Goal: Task Accomplishment & Management: Complete application form

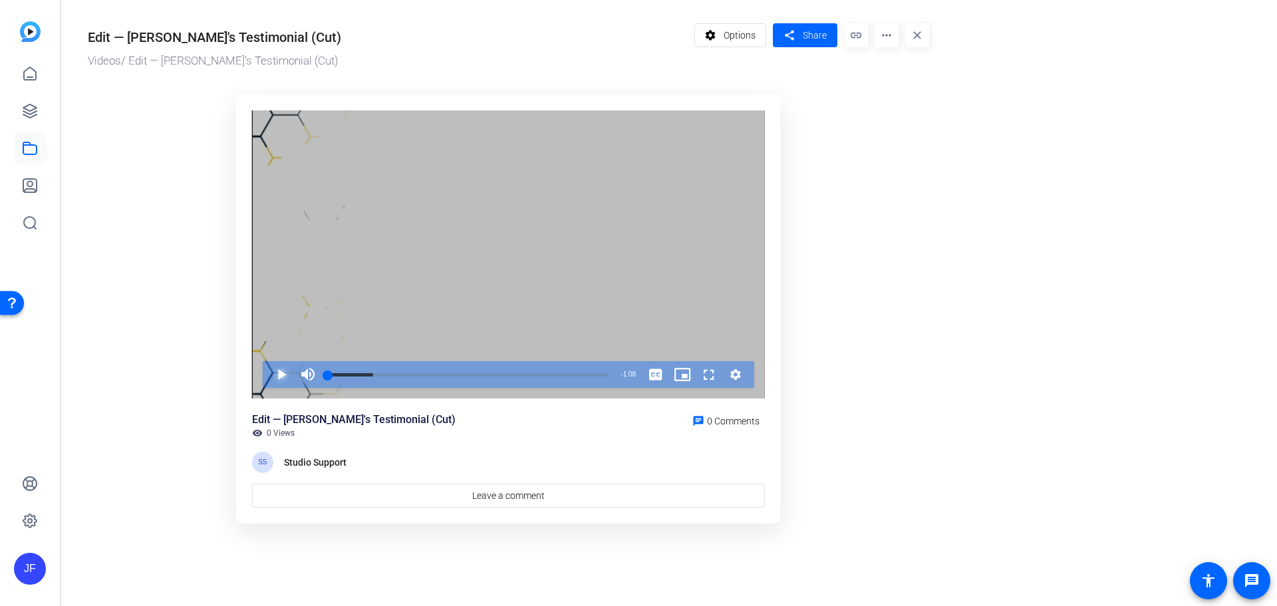
click at [268, 374] on span "Video Player" at bounding box center [268, 374] width 0 height 27
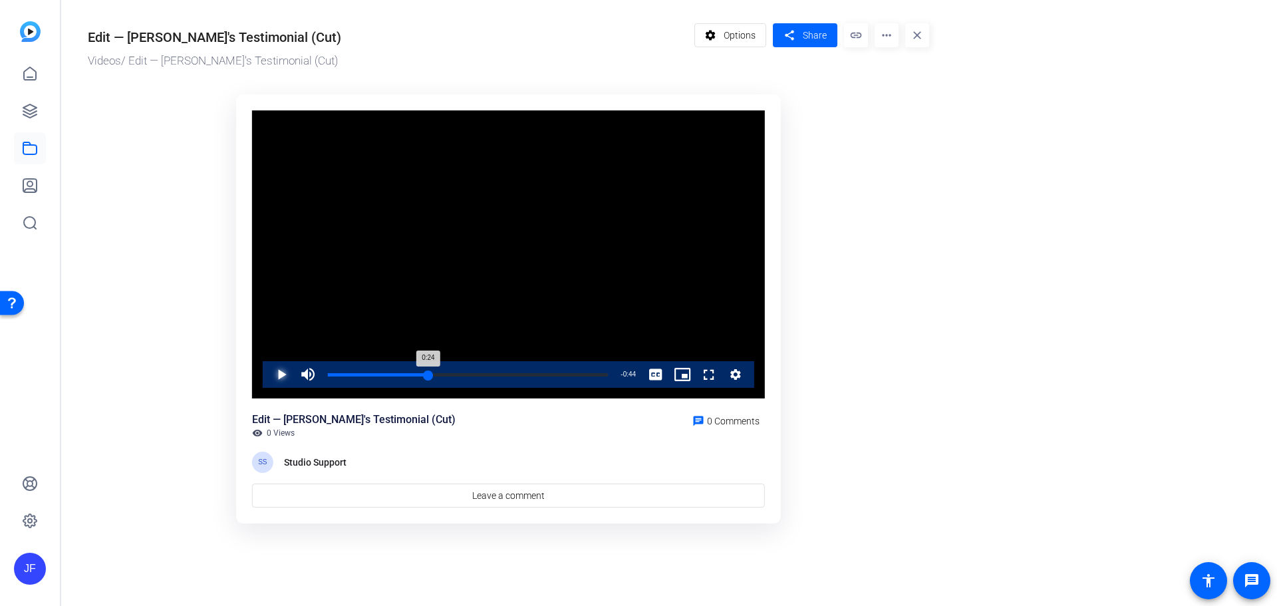
click at [428, 374] on div "0:24" at bounding box center [378, 374] width 100 height 3
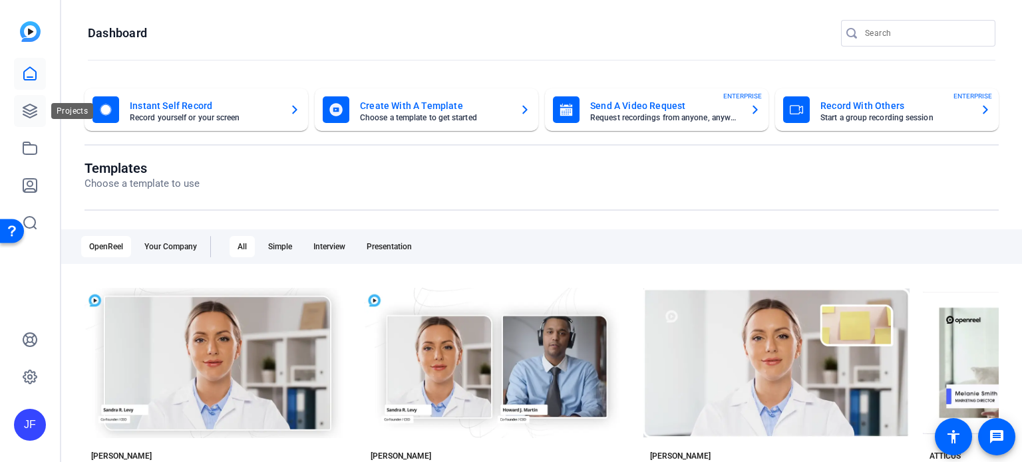
click at [29, 111] on icon at bounding box center [30, 111] width 16 height 16
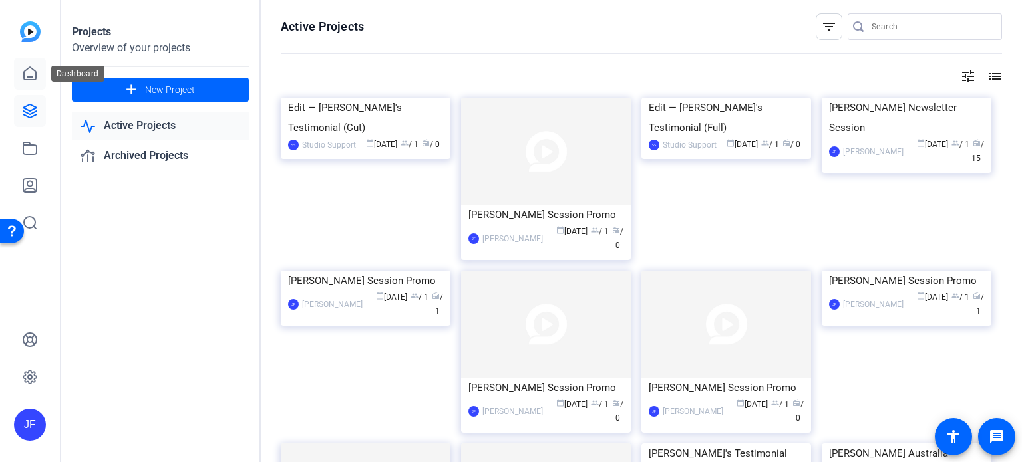
click at [38, 72] on link at bounding box center [30, 74] width 32 height 32
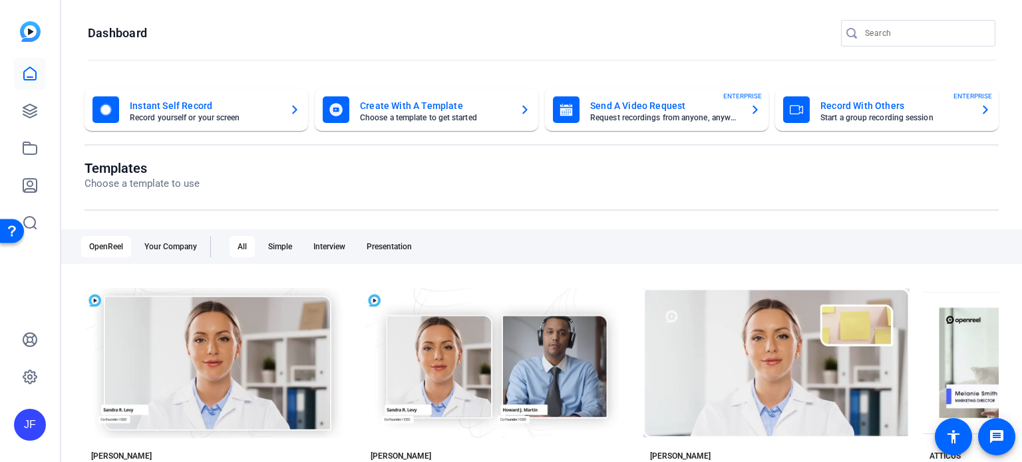
click at [651, 108] on mat-card-title "Send A Video Request" at bounding box center [664, 106] width 149 height 16
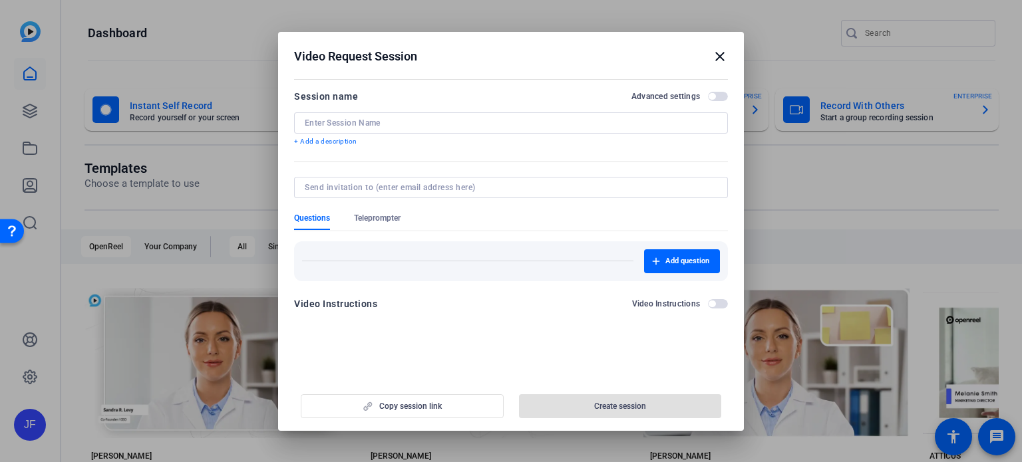
click at [371, 128] on div at bounding box center [511, 122] width 413 height 21
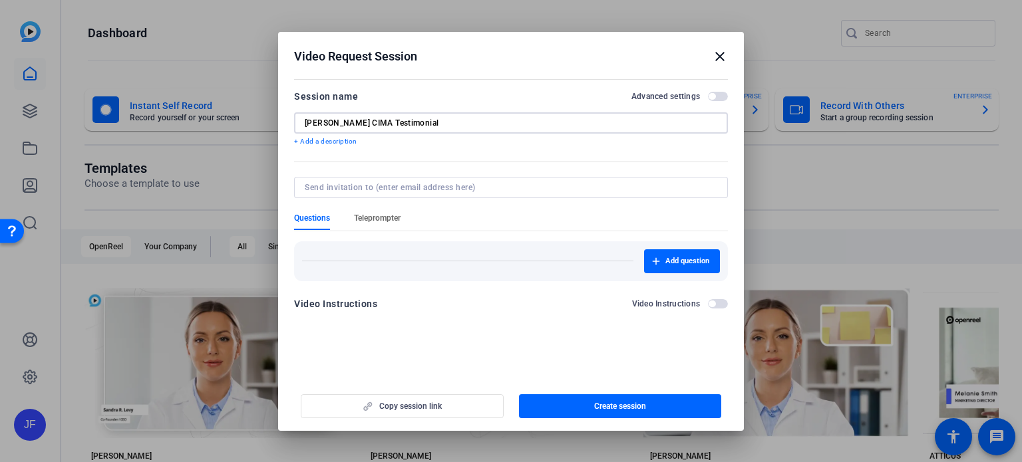
type input "Kevin Bellard CIMA Testimonial"
click at [380, 220] on span "Teleprompter" at bounding box center [377, 218] width 47 height 11
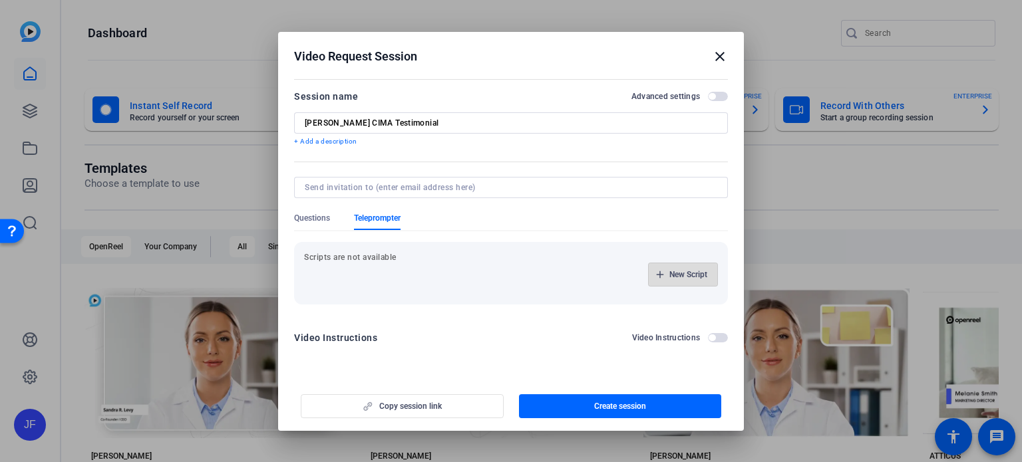
click at [679, 276] on span "New Script" at bounding box center [688, 274] width 38 height 11
click at [359, 276] on input at bounding box center [375, 274] width 120 height 11
type input "Script"
click at [355, 351] on p at bounding box center [511, 348] width 386 height 15
click at [681, 266] on span "button" at bounding box center [678, 275] width 43 height 32
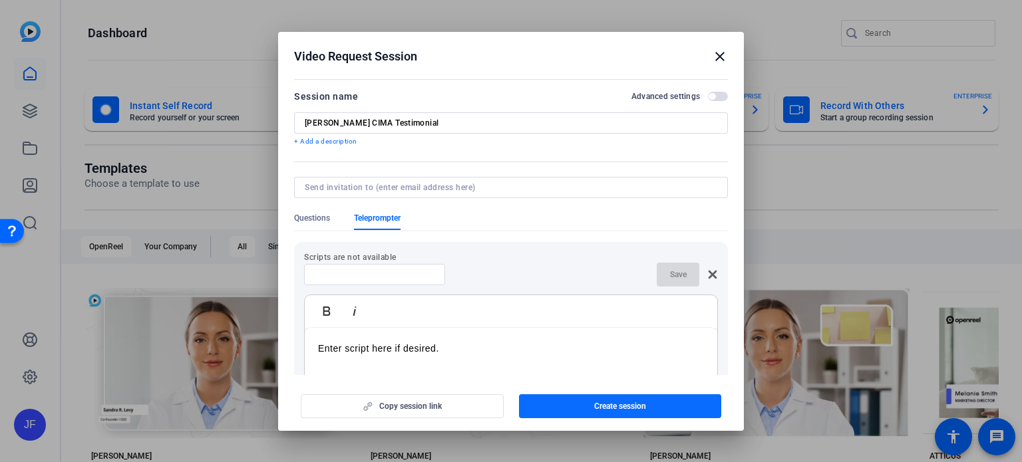
click at [612, 407] on span "Create session" at bounding box center [620, 406] width 52 height 11
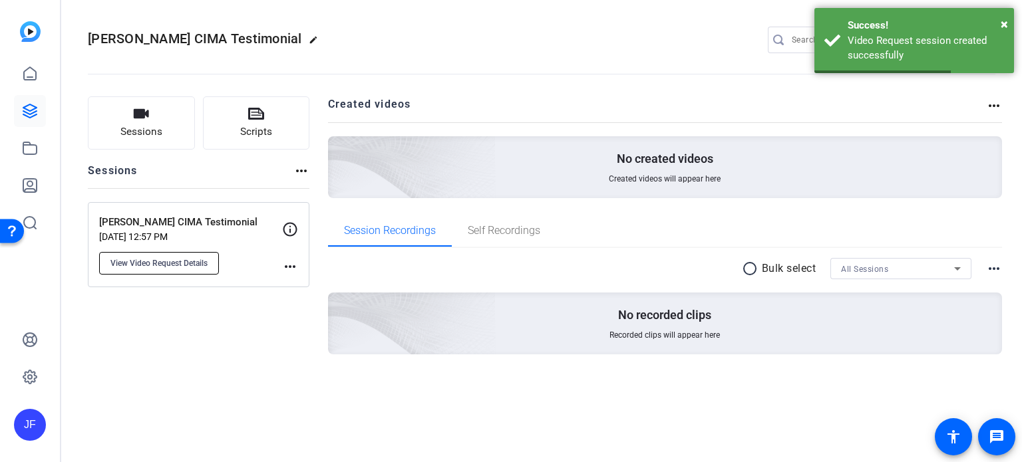
click at [176, 261] on span "View Video Request Details" at bounding box center [158, 263] width 97 height 11
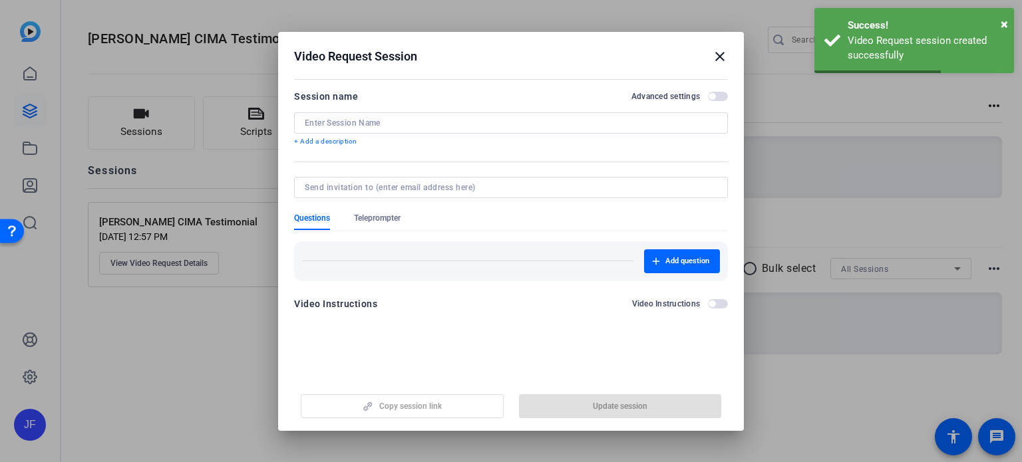
type input "Kevin Bellard CIMA Testimonial"
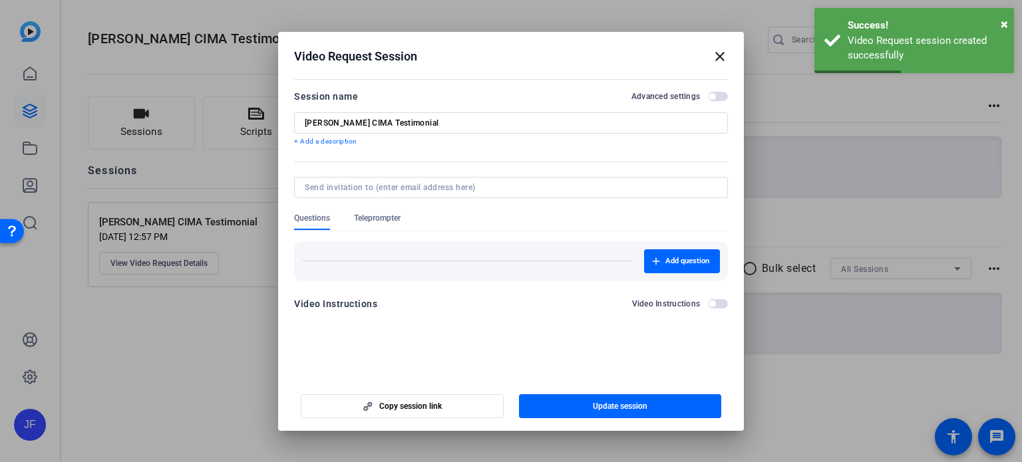
click at [385, 220] on span "Teleprompter" at bounding box center [377, 218] width 47 height 11
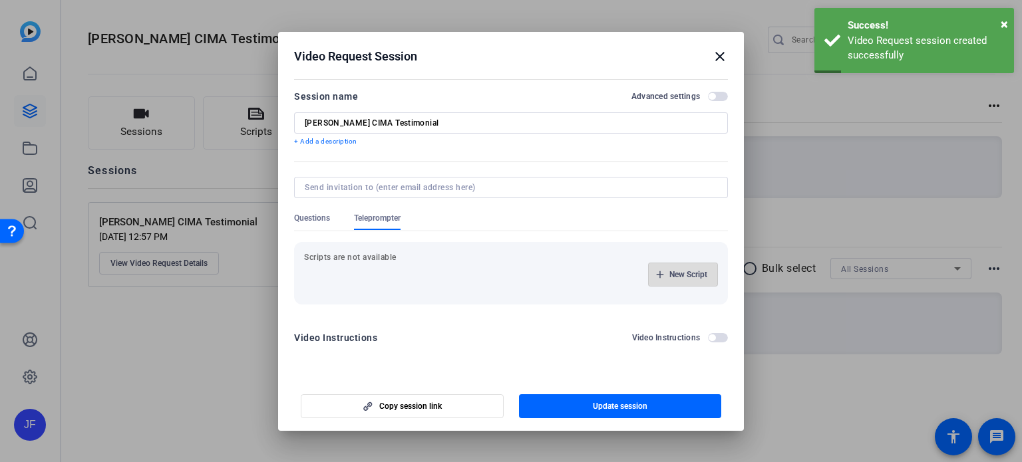
click at [696, 276] on span "New Script" at bounding box center [688, 274] width 38 height 11
click at [407, 271] on input at bounding box center [375, 274] width 120 height 11
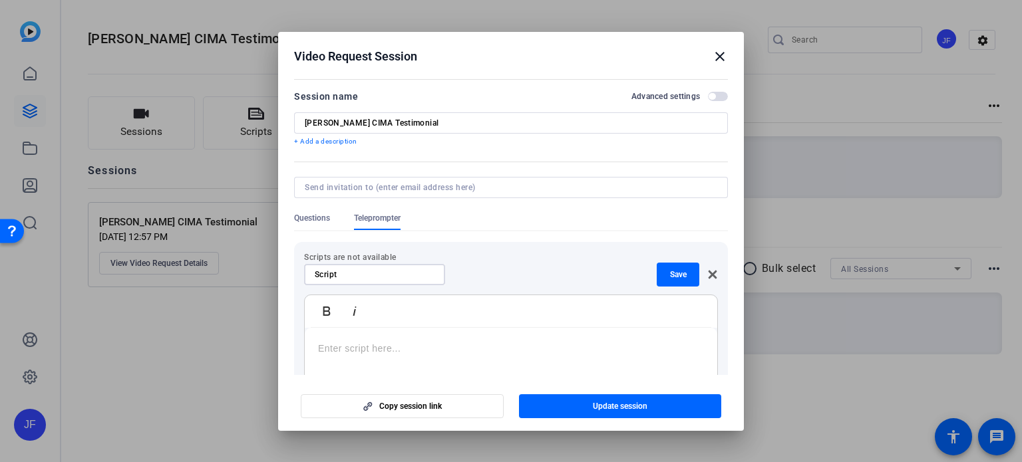
type input "Script"
click at [378, 356] on div at bounding box center [511, 411] width 413 height 166
drag, startPoint x: 462, startPoint y: 351, endPoint x: 306, endPoint y: 338, distance: 156.3
click at [306, 338] on div "Enter script here if desired." at bounding box center [511, 411] width 413 height 166
copy p "Enter script here if desired."
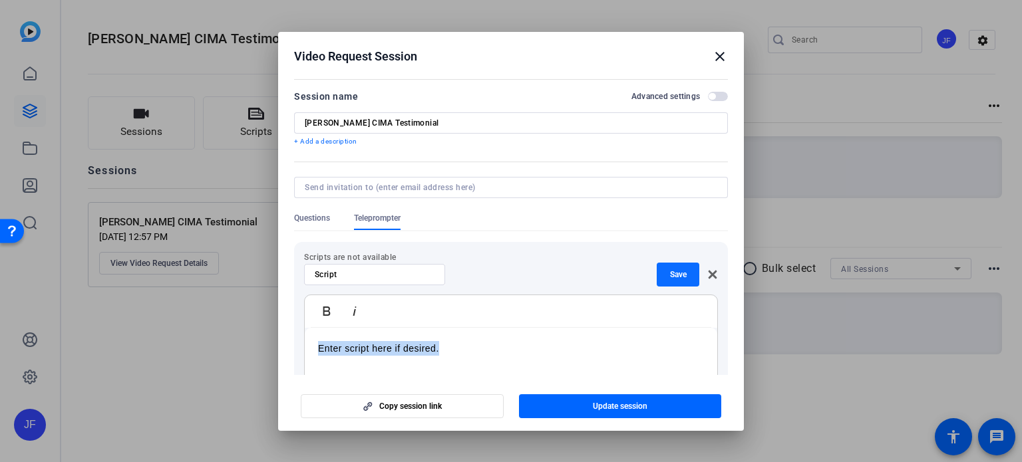
click at [673, 277] on span "Save" at bounding box center [678, 274] width 17 height 11
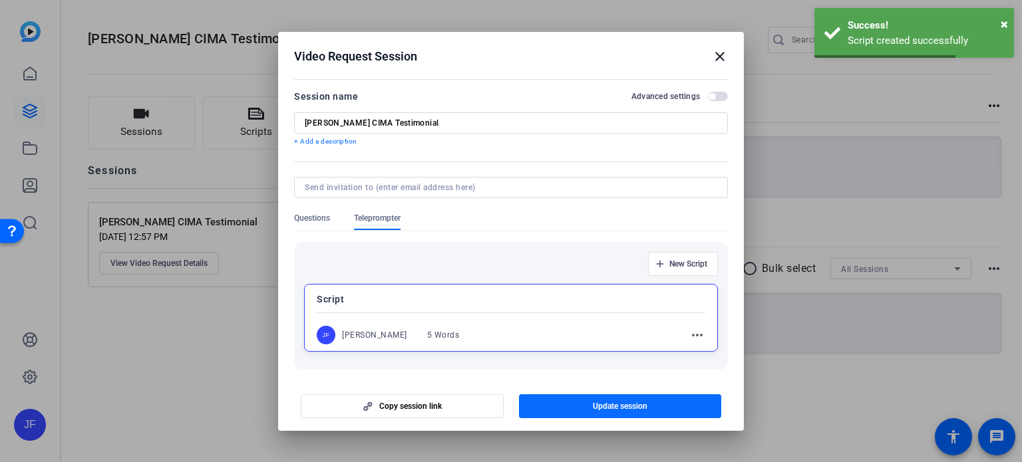
click at [619, 408] on span "Update session" at bounding box center [620, 406] width 55 height 11
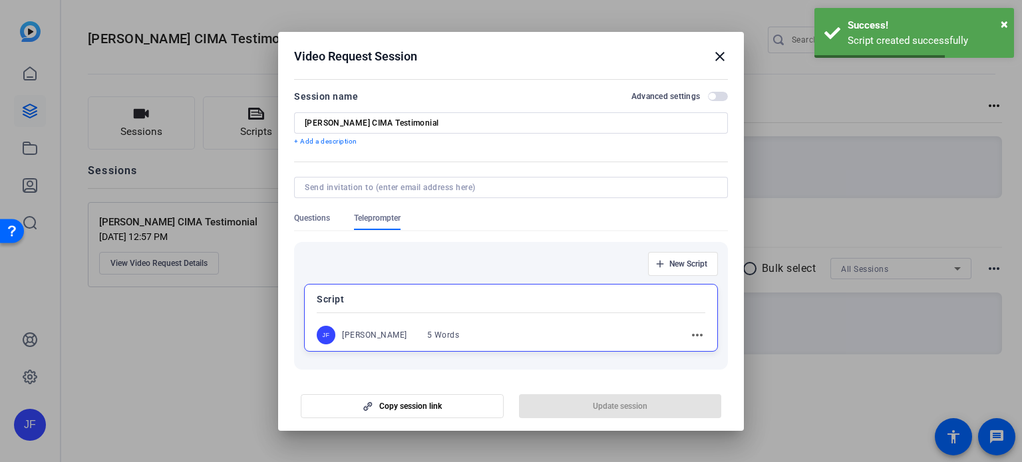
copy p "Enter script here if desired."
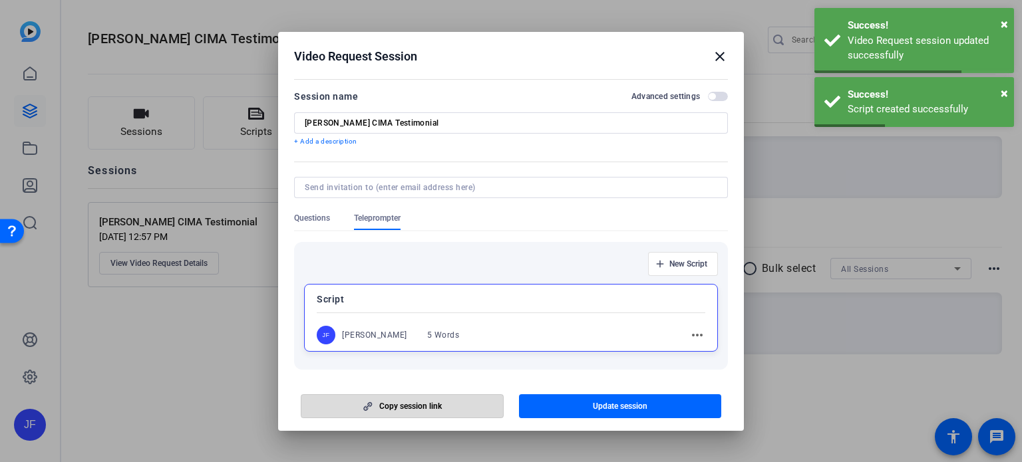
click at [414, 404] on span "Copy session link" at bounding box center [410, 406] width 63 height 11
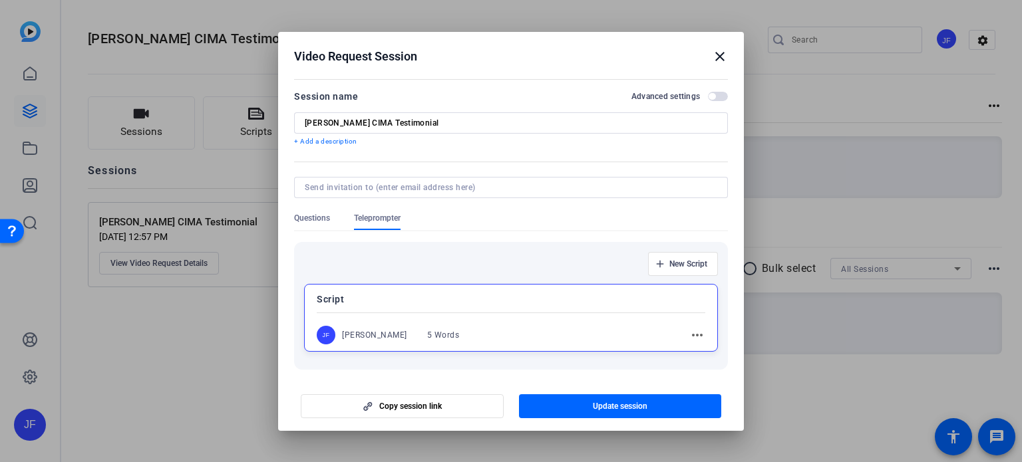
click at [720, 54] on mat-icon "close" at bounding box center [720, 57] width 16 height 16
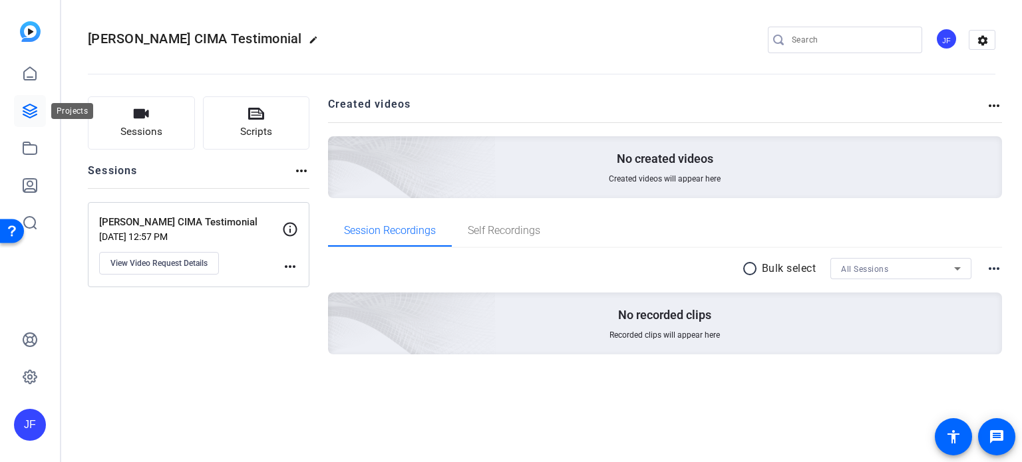
drag, startPoint x: 33, startPoint y: 111, endPoint x: 68, endPoint y: 106, distance: 35.0
click at [33, 111] on icon at bounding box center [30, 111] width 16 height 16
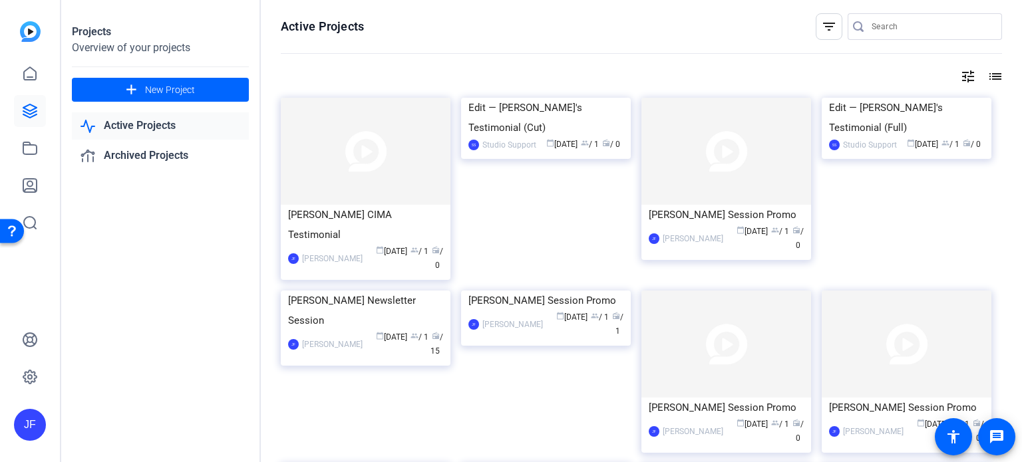
click at [28, 43] on div at bounding box center [30, 130] width 32 height 218
click at [31, 34] on img at bounding box center [30, 31] width 21 height 21
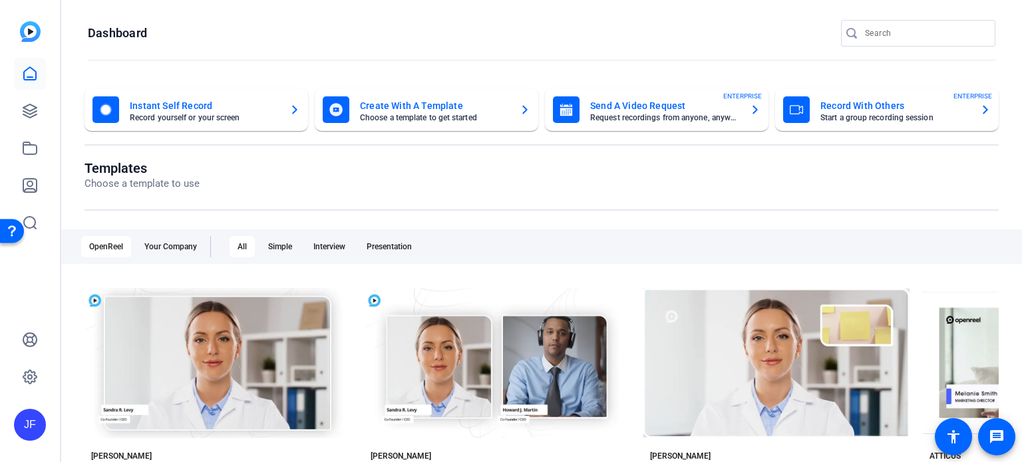
click at [647, 103] on mat-card-title "Send A Video Request" at bounding box center [664, 106] width 149 height 16
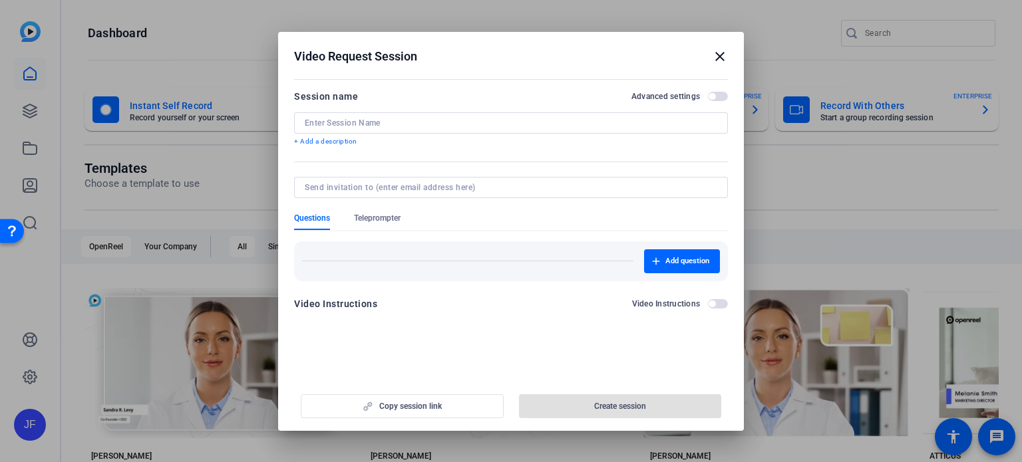
click at [373, 118] on input at bounding box center [511, 123] width 413 height 11
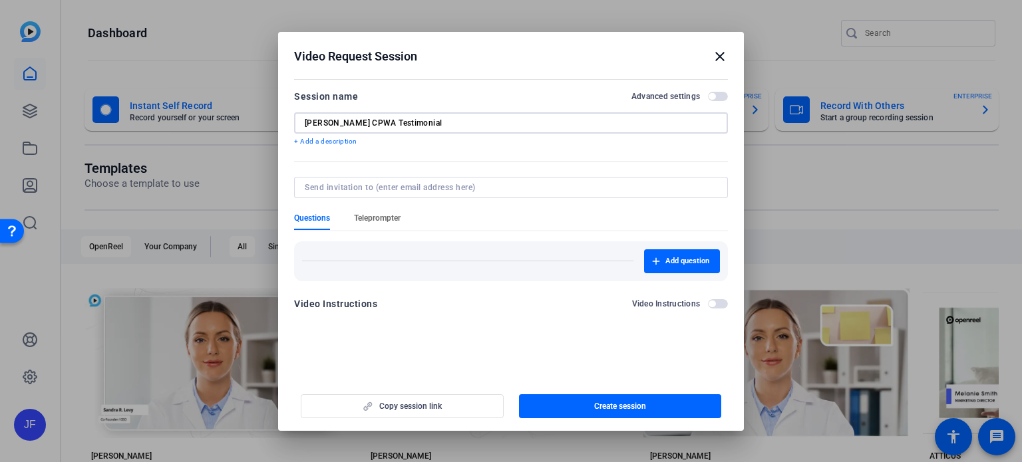
type input "Josh Taffer CPWA Testimonial"
click at [373, 220] on span "Teleprompter" at bounding box center [377, 218] width 47 height 11
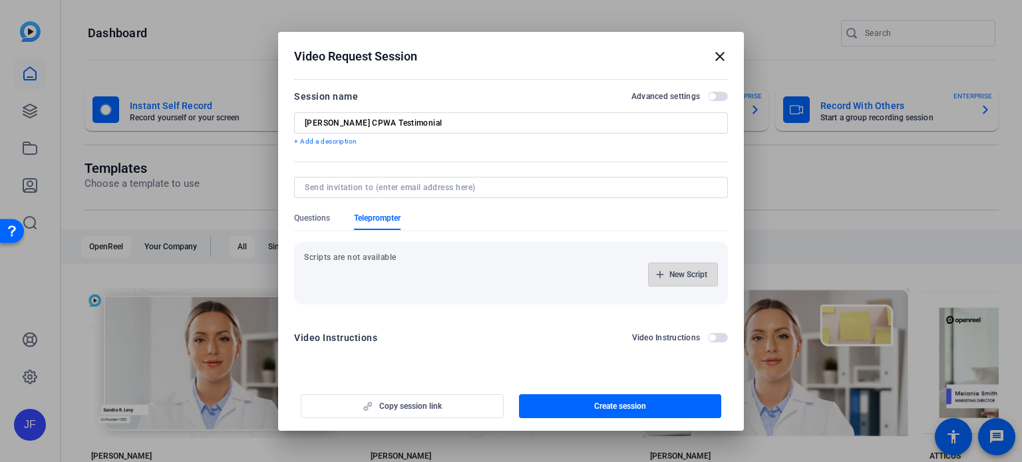
click at [695, 279] on span "New Script" at bounding box center [688, 274] width 38 height 11
click at [399, 277] on input at bounding box center [375, 274] width 120 height 11
type input "Script"
click at [395, 351] on p at bounding box center [511, 348] width 386 height 15
click at [675, 278] on span "Save" at bounding box center [678, 274] width 17 height 11
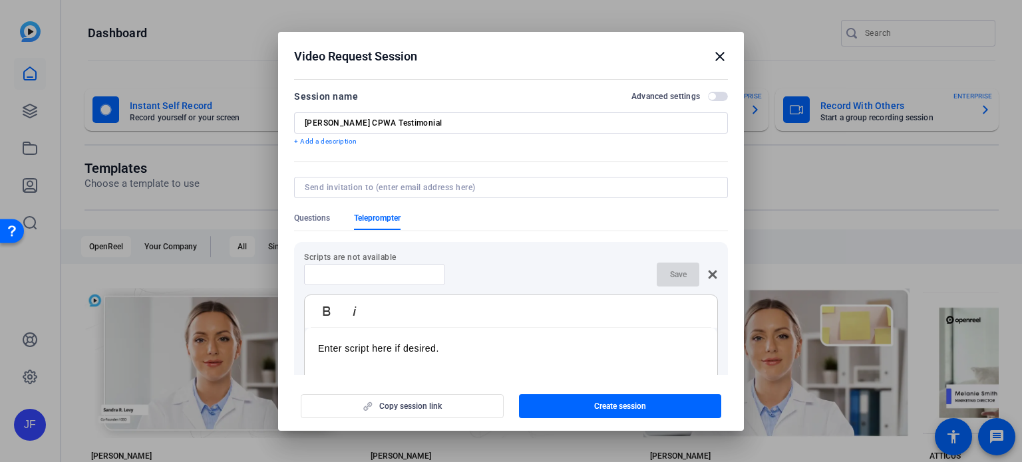
click at [411, 274] on input at bounding box center [375, 274] width 120 height 11
type input "Script"
click at [645, 273] on div "Script Save" at bounding box center [511, 275] width 414 height 24
click at [660, 273] on span "button" at bounding box center [678, 275] width 43 height 32
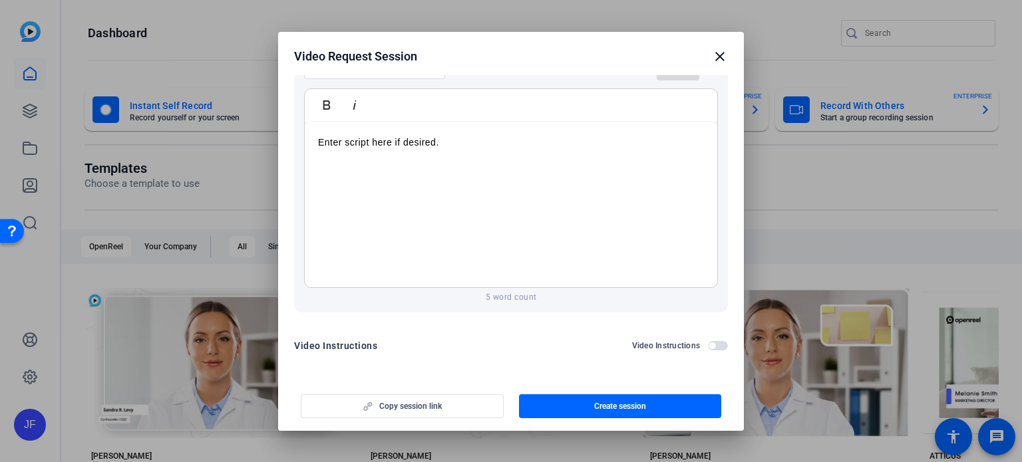
scroll to position [7, 0]
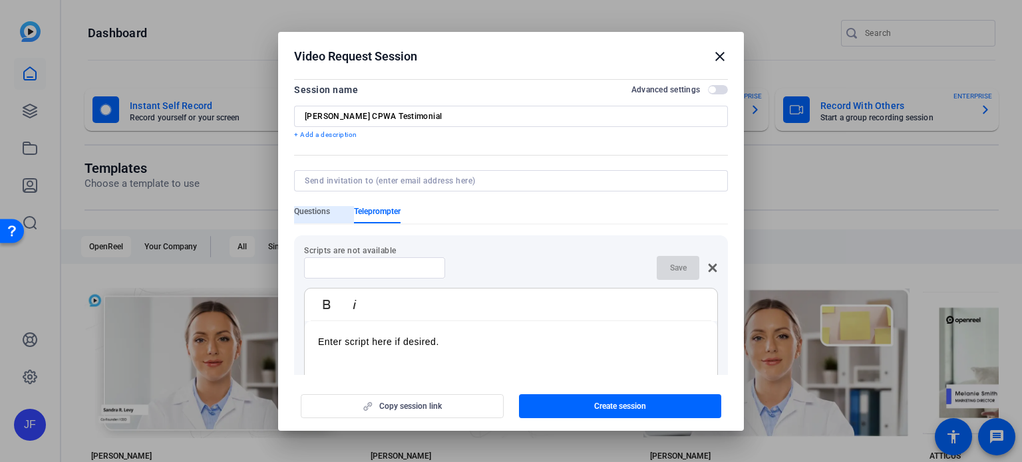
click at [321, 213] on span "Questions" at bounding box center [312, 211] width 36 height 11
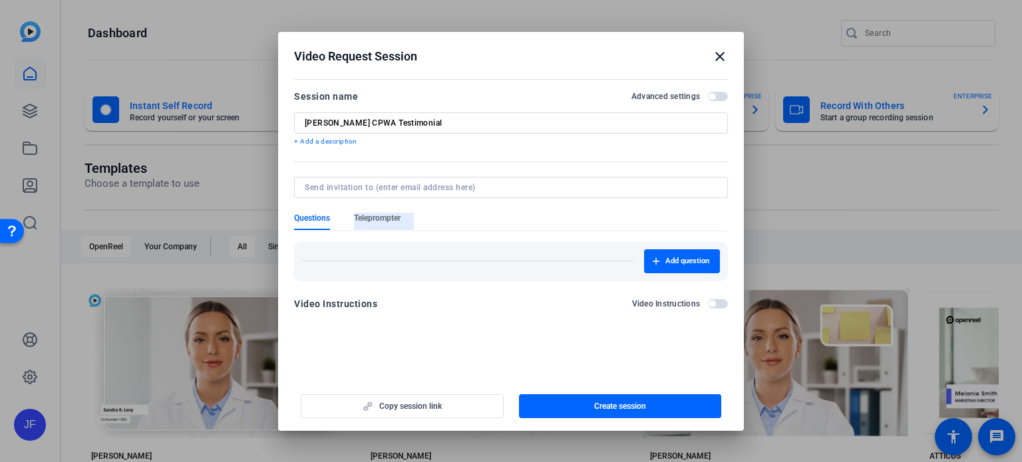
click at [401, 216] on span "Teleprompter" at bounding box center [377, 218] width 47 height 11
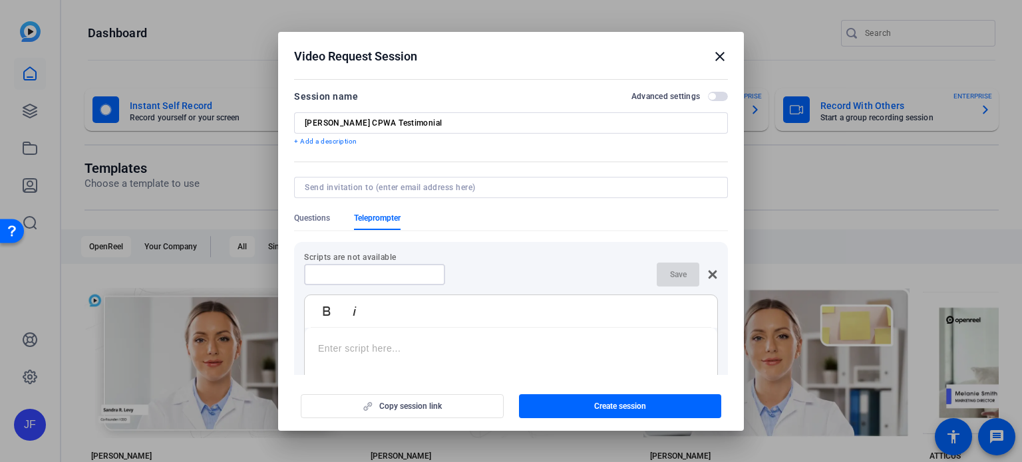
click at [403, 279] on input at bounding box center [375, 274] width 120 height 11
type input "Script"
click at [409, 337] on div at bounding box center [511, 411] width 413 height 166
drag, startPoint x: 391, startPoint y: 356, endPoint x: 240, endPoint y: 318, distance: 155.7
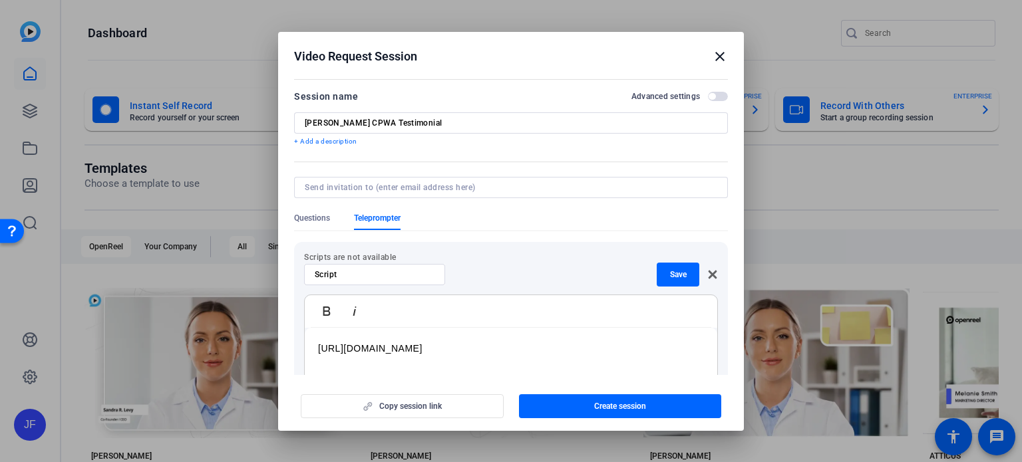
click at [240, 318] on div "Video Request Session close Session name Advanced settings Josh Taffer CPWA Tes…" at bounding box center [511, 231] width 1022 height 462
click at [366, 341] on p at bounding box center [511, 348] width 386 height 15
click at [687, 275] on span "button" at bounding box center [678, 275] width 43 height 32
click at [611, 404] on span "Create session" at bounding box center [620, 406] width 52 height 11
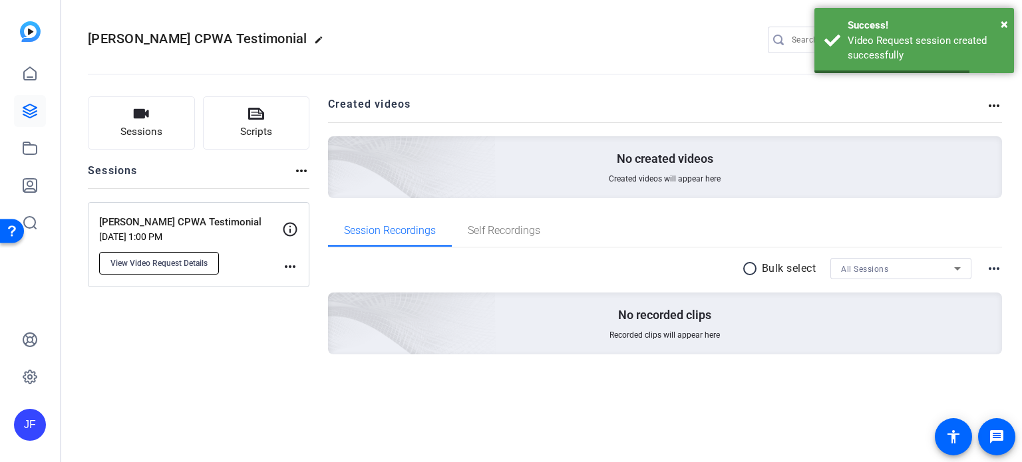
click at [158, 255] on button "View Video Request Details" at bounding box center [159, 263] width 120 height 23
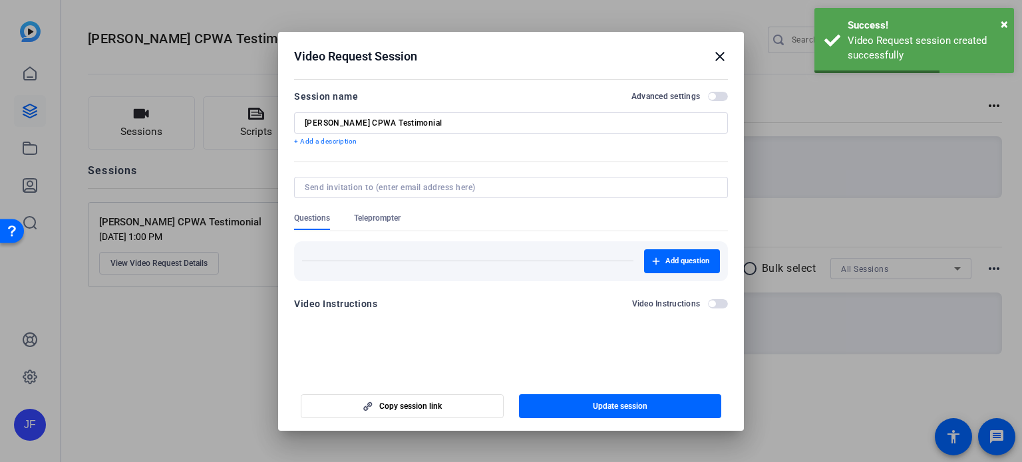
click at [369, 218] on span "Teleprompter" at bounding box center [377, 218] width 47 height 11
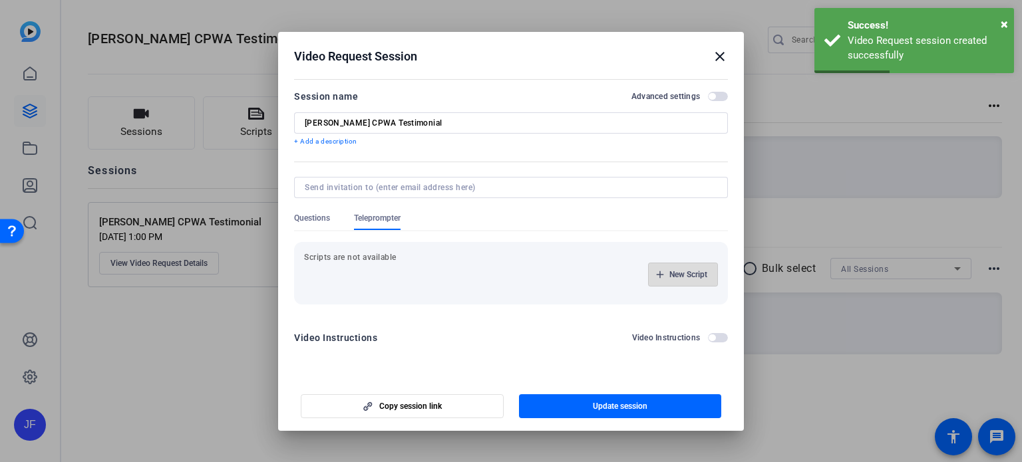
drag, startPoint x: 679, startPoint y: 278, endPoint x: 497, endPoint y: 262, distance: 182.3
click at [679, 278] on span "New Script" at bounding box center [688, 274] width 38 height 11
click at [381, 275] on input at bounding box center [375, 274] width 120 height 11
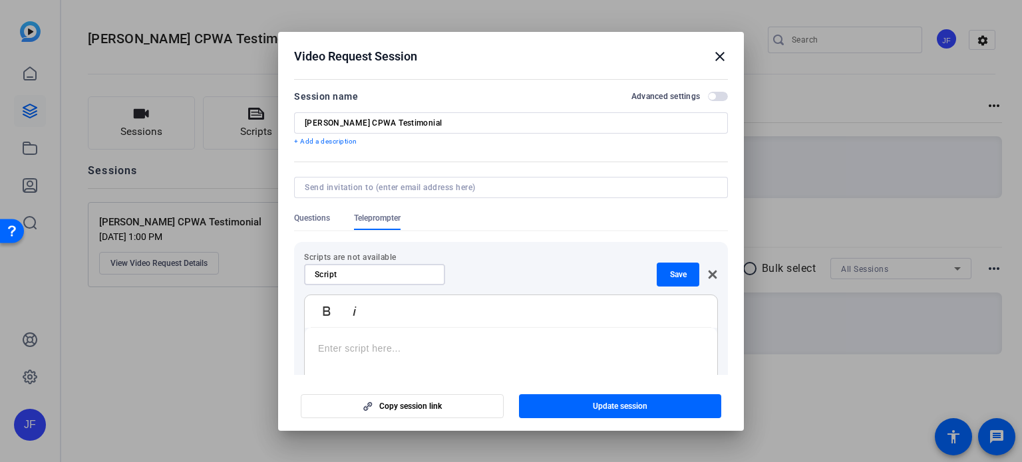
type input "Script"
click at [379, 347] on p at bounding box center [511, 348] width 386 height 15
click at [670, 273] on span "Save" at bounding box center [678, 274] width 17 height 11
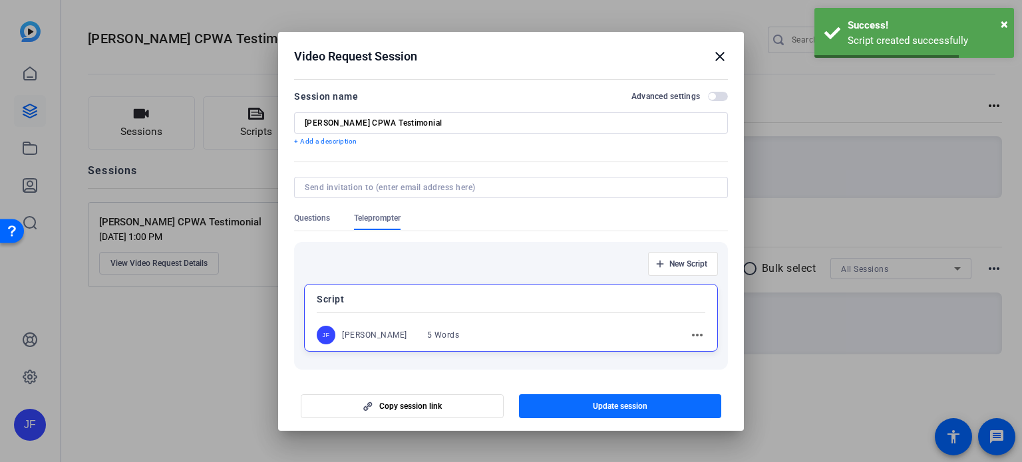
click at [632, 409] on span "Update session" at bounding box center [620, 406] width 55 height 11
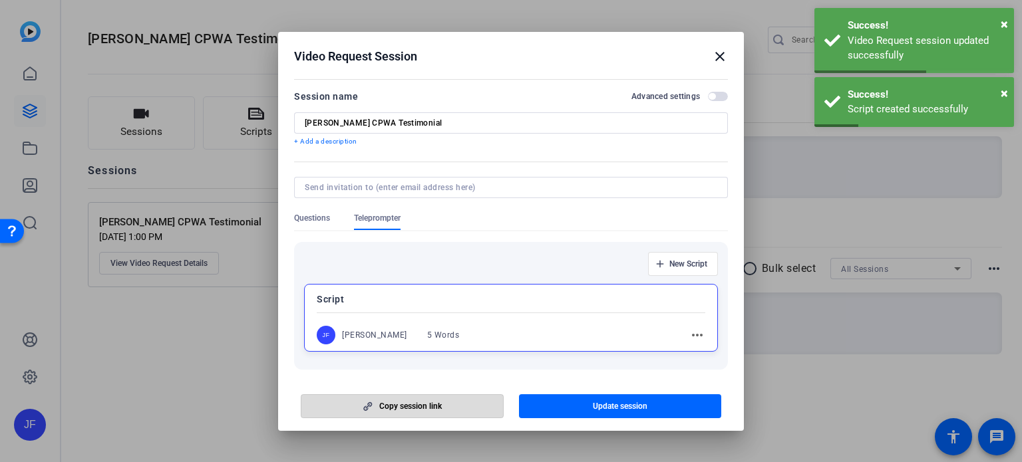
click at [444, 406] on span "button" at bounding box center [402, 407] width 202 height 32
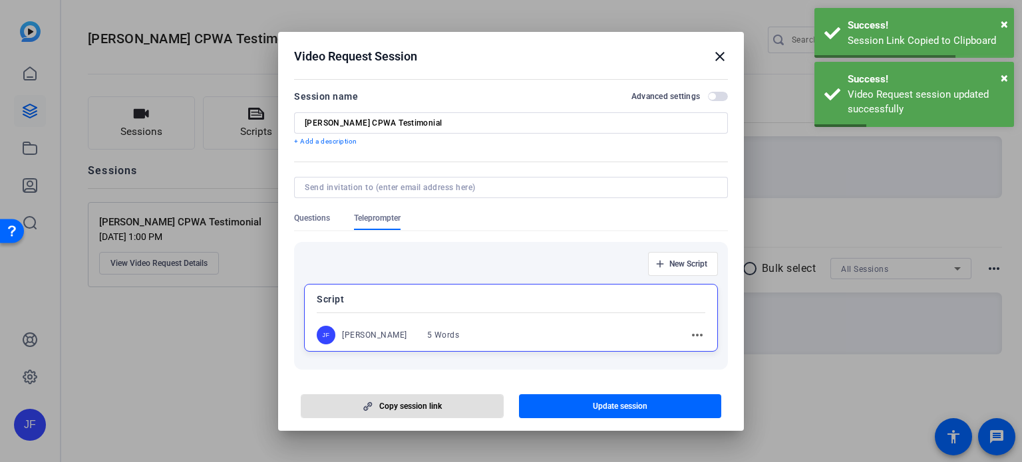
click at [721, 57] on mat-icon "close" at bounding box center [720, 57] width 16 height 16
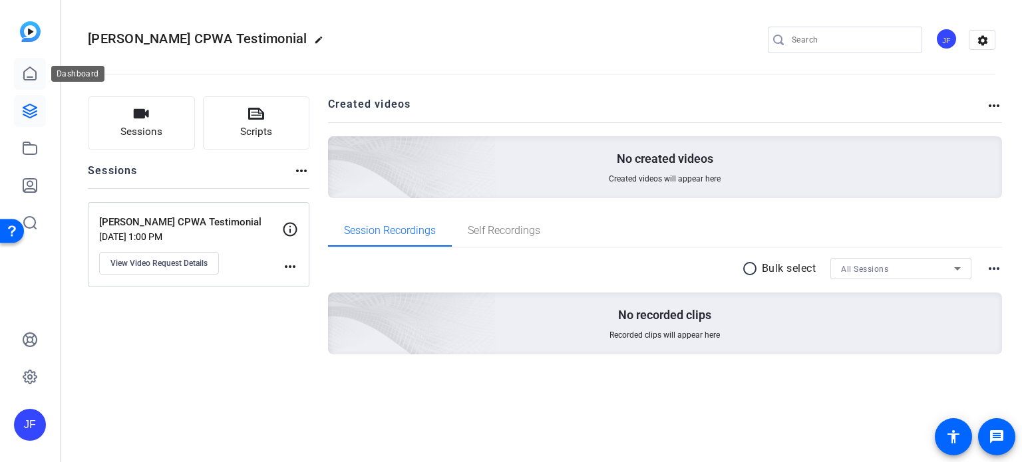
click at [31, 71] on icon at bounding box center [30, 74] width 16 height 16
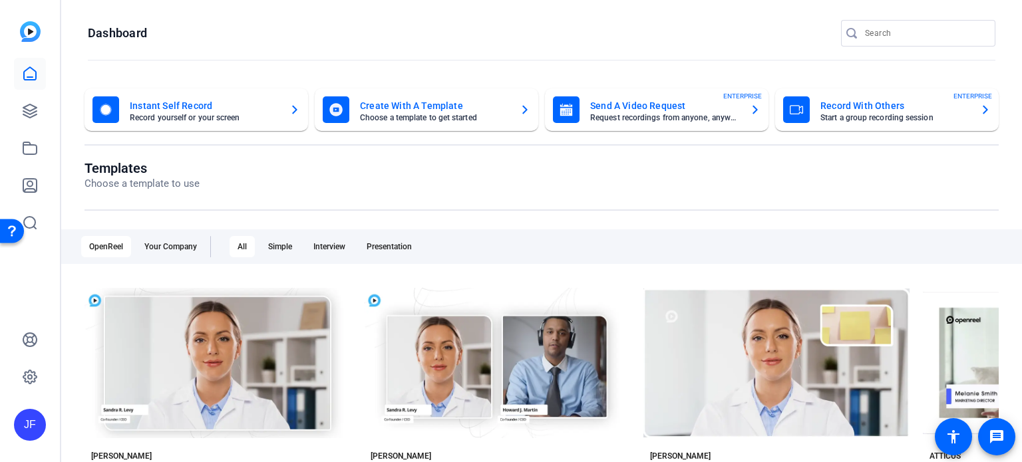
click at [650, 106] on mat-card-title "Send A Video Request" at bounding box center [664, 106] width 149 height 16
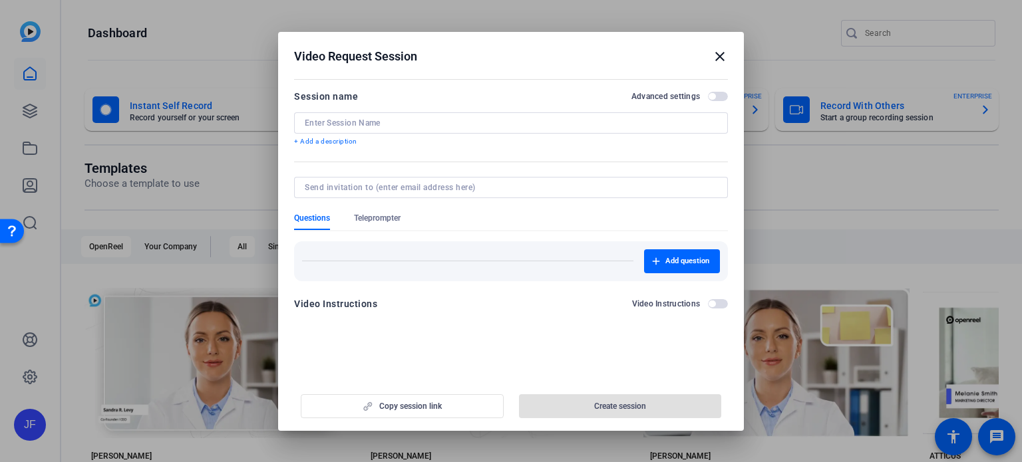
click at [401, 116] on div at bounding box center [511, 122] width 413 height 21
click at [374, 122] on input at bounding box center [511, 123] width 413 height 11
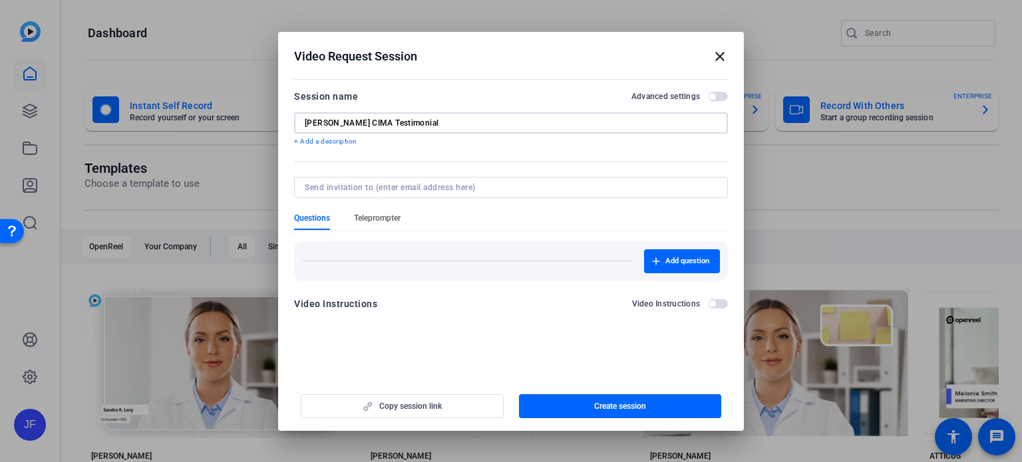
type input "David Ledbetter CIMA Testimonial"
click at [363, 217] on span "Teleprompter" at bounding box center [377, 218] width 47 height 11
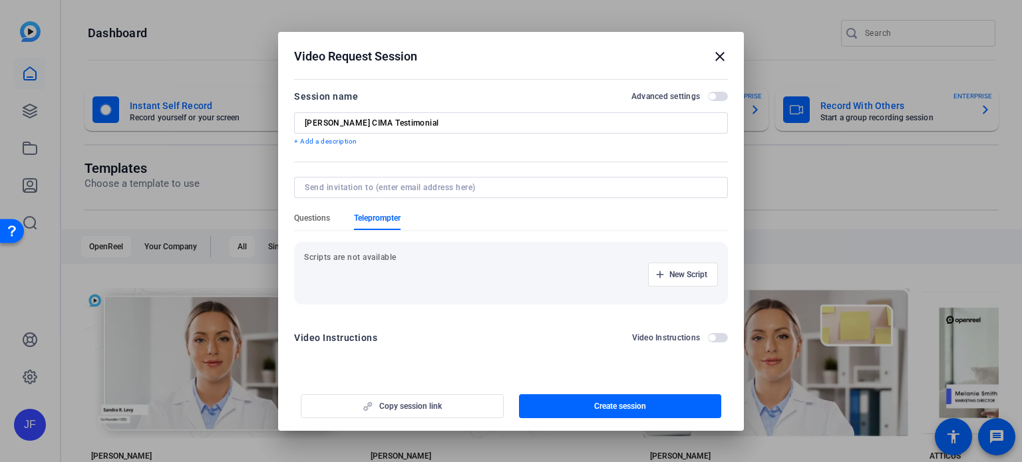
click at [325, 222] on span "Questions" at bounding box center [312, 218] width 36 height 11
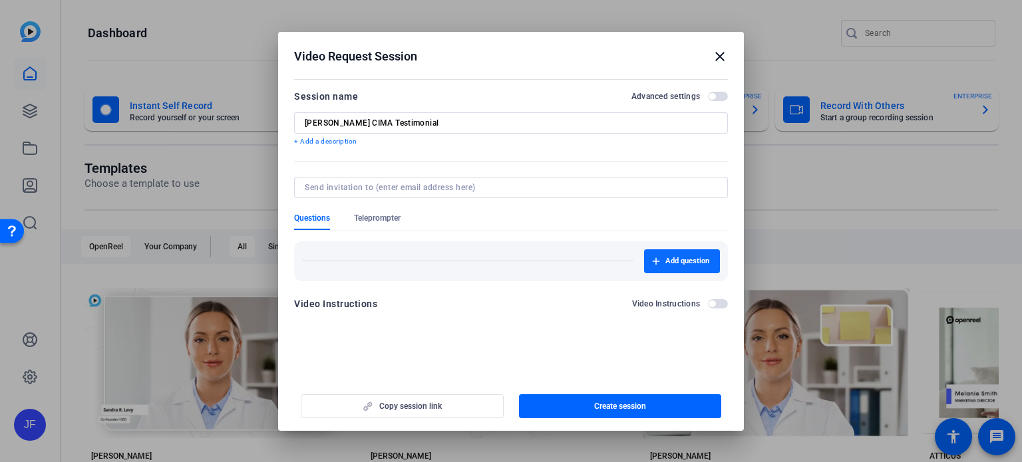
click at [687, 257] on span "Add question" at bounding box center [687, 261] width 44 height 11
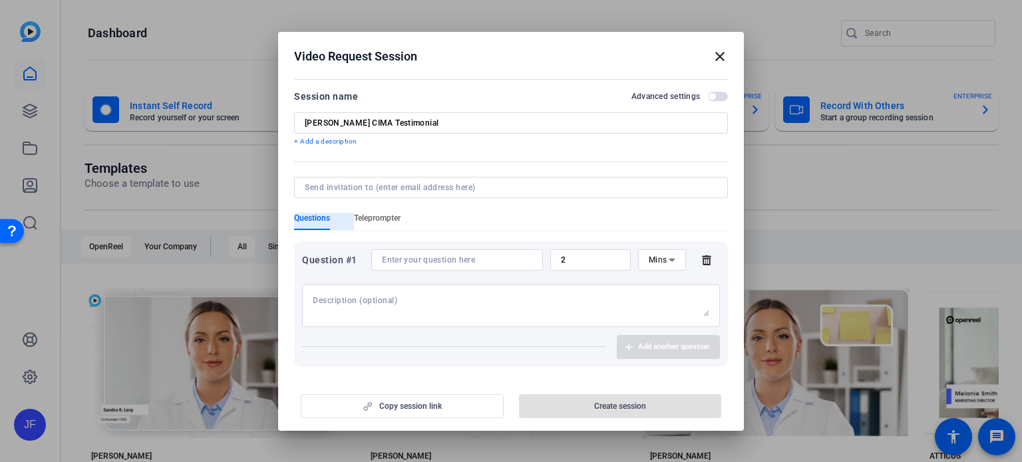
drag, startPoint x: 299, startPoint y: 219, endPoint x: 362, endPoint y: 218, distance: 62.6
click at [306, 219] on span "Questions" at bounding box center [312, 218] width 36 height 11
click at [369, 218] on span "Teleprompter" at bounding box center [377, 218] width 47 height 11
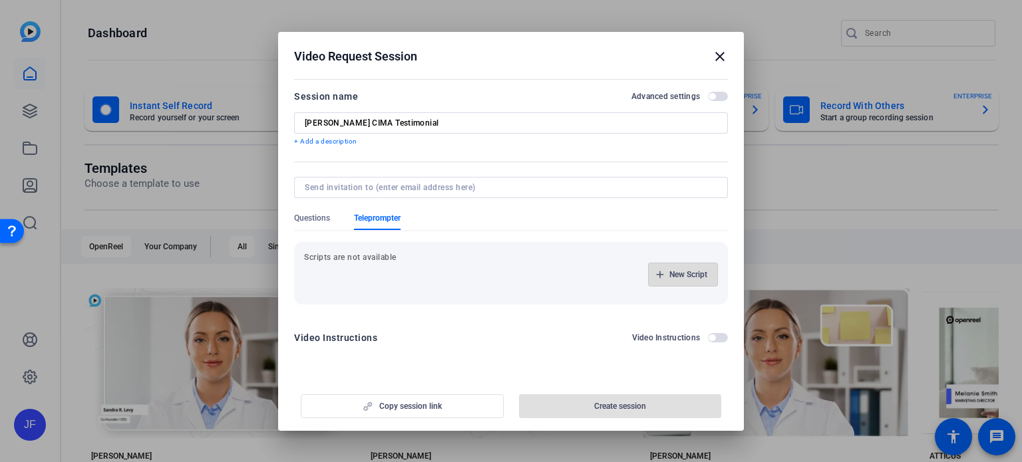
click at [676, 273] on span "New Script" at bounding box center [688, 274] width 38 height 11
click at [476, 261] on p "Scripts are not available" at bounding box center [511, 257] width 414 height 11
drag, startPoint x: 303, startPoint y: 223, endPoint x: 382, endPoint y: 223, distance: 78.5
click at [304, 223] on span "Questions" at bounding box center [312, 218] width 36 height 11
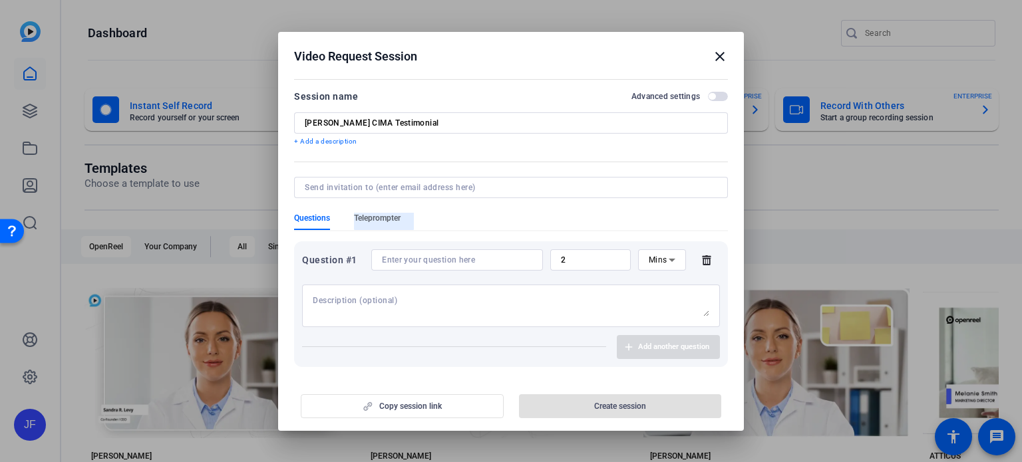
click at [384, 215] on span "Teleprompter" at bounding box center [377, 218] width 47 height 11
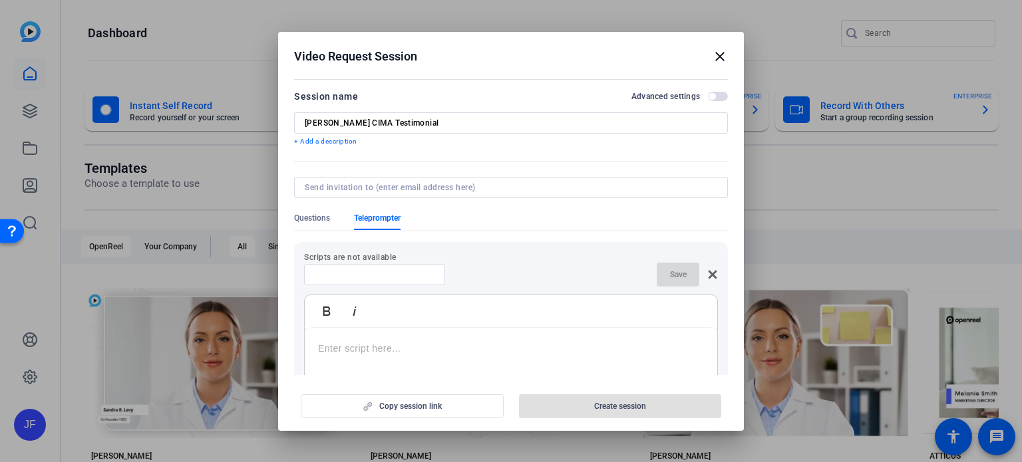
click at [383, 277] on input at bounding box center [375, 274] width 120 height 11
type input "Script"
click at [315, 216] on span "Questions" at bounding box center [312, 218] width 36 height 11
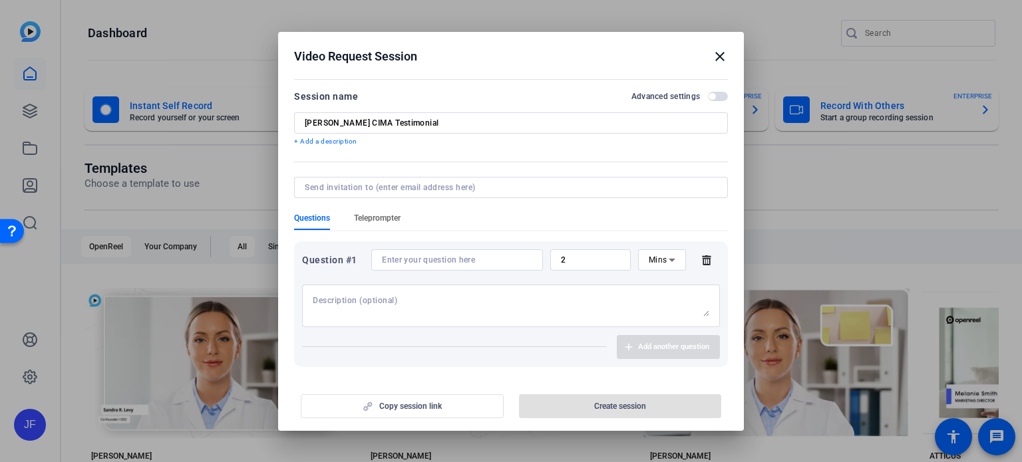
click at [392, 218] on span "Teleprompter" at bounding box center [377, 218] width 47 height 11
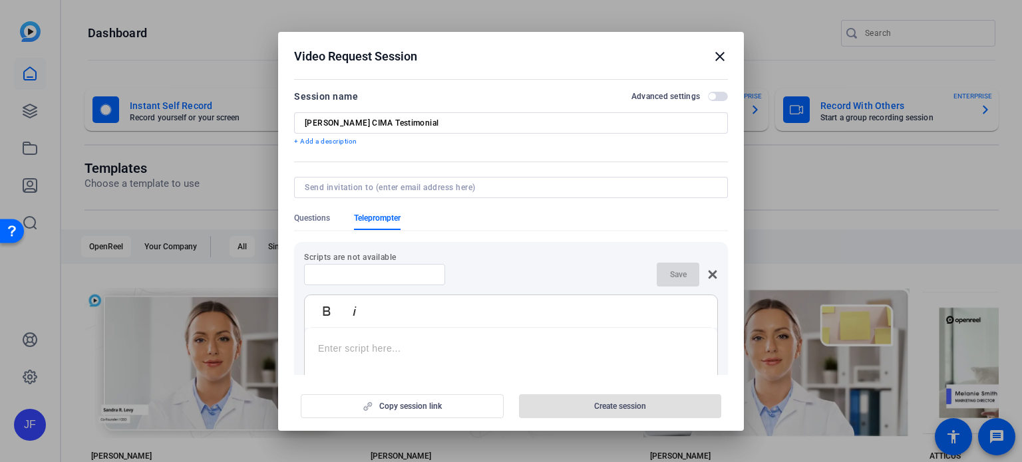
click at [386, 264] on div at bounding box center [375, 274] width 120 height 21
click at [396, 271] on input at bounding box center [375, 274] width 120 height 11
type input "Script"
click at [657, 279] on span "button" at bounding box center [678, 275] width 43 height 32
click at [427, 324] on div "Bold Italic" at bounding box center [511, 311] width 413 height 33
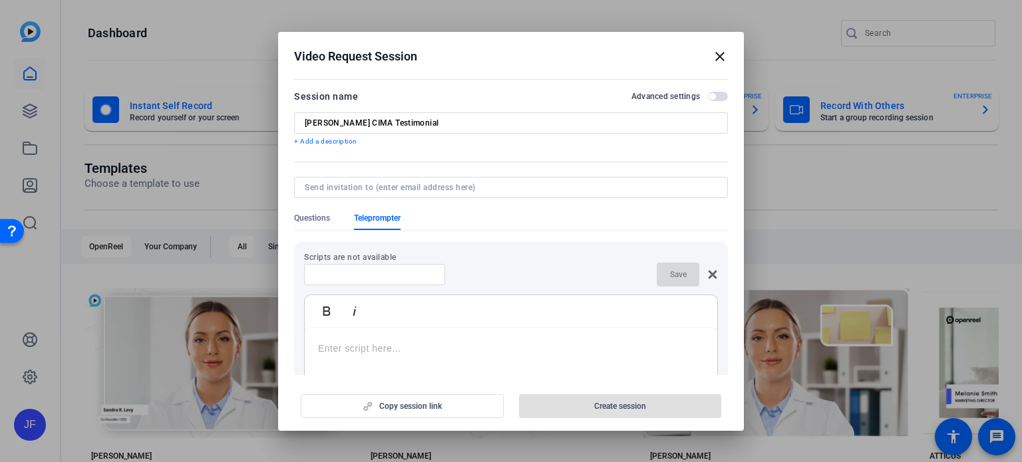
scroll to position [200, 0]
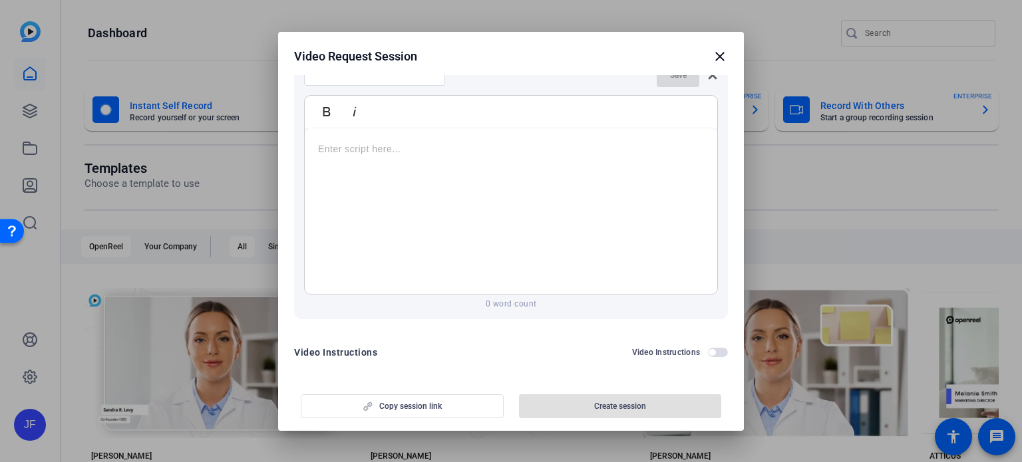
click at [391, 160] on div at bounding box center [511, 211] width 413 height 166
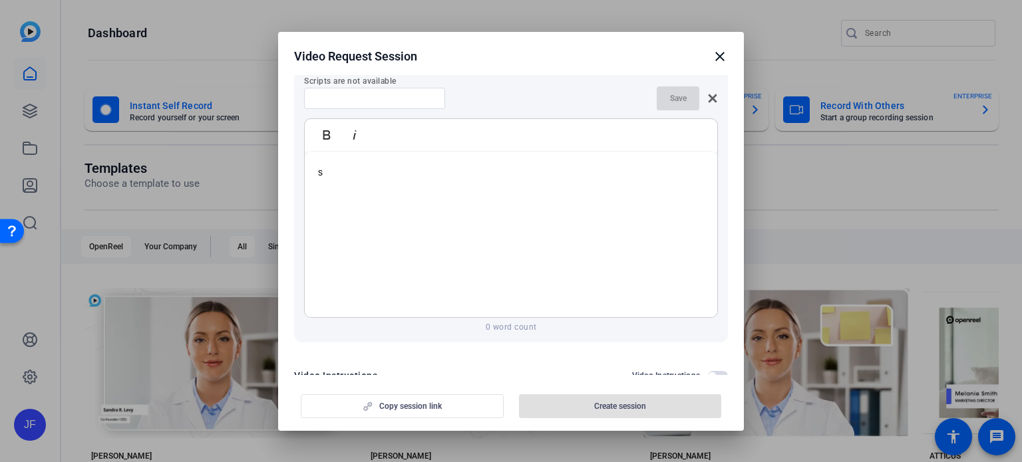
scroll to position [0, 0]
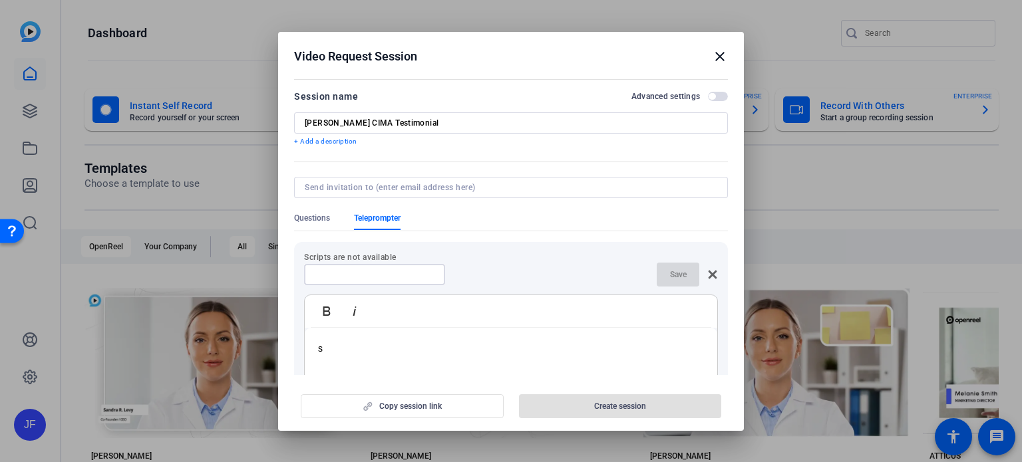
click at [358, 273] on input at bounding box center [375, 274] width 120 height 11
type input "Script"
click at [661, 274] on span "button" at bounding box center [678, 275] width 43 height 32
click at [335, 347] on p "s" at bounding box center [511, 348] width 386 height 15
click at [663, 385] on div "Copy session link Create session" at bounding box center [511, 402] width 434 height 34
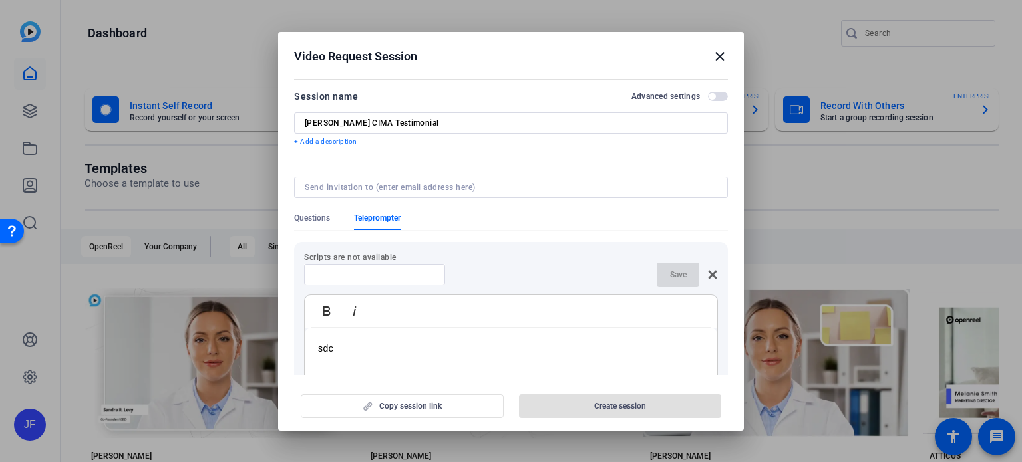
click at [719, 53] on mat-icon "close" at bounding box center [720, 57] width 16 height 16
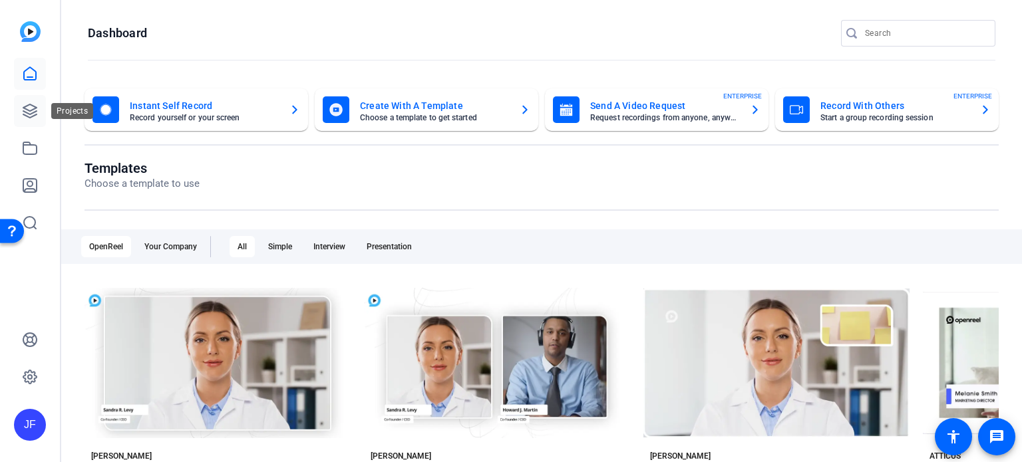
click at [29, 108] on icon at bounding box center [30, 111] width 16 height 16
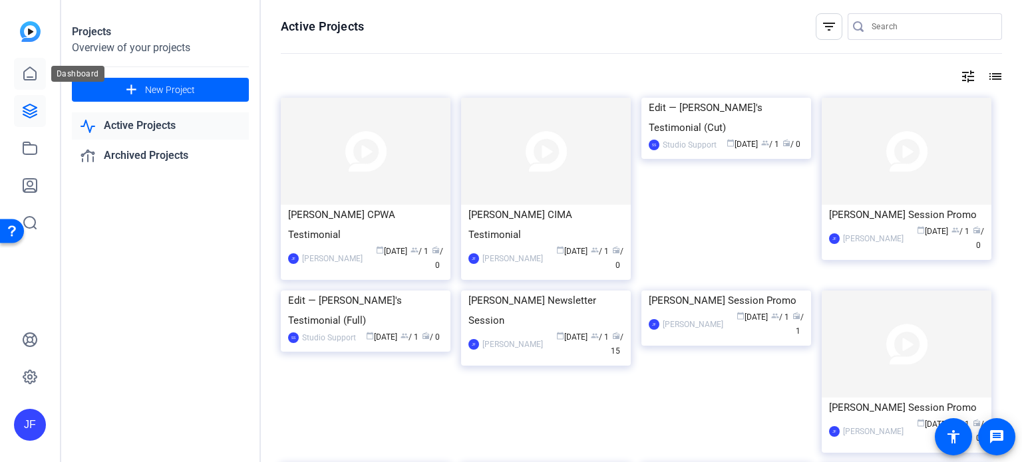
click at [25, 79] on icon at bounding box center [30, 74] width 16 height 16
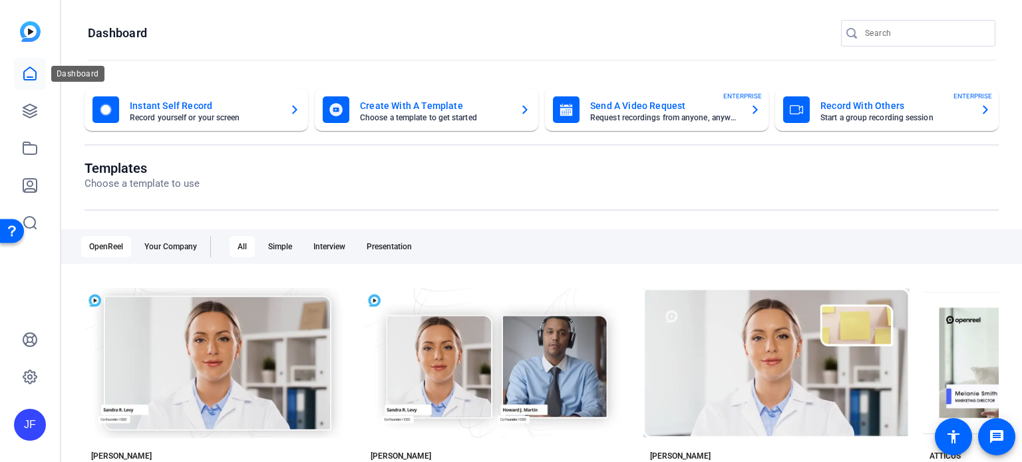
click at [34, 81] on icon at bounding box center [30, 74] width 16 height 16
click at [31, 110] on icon at bounding box center [29, 110] width 13 height 13
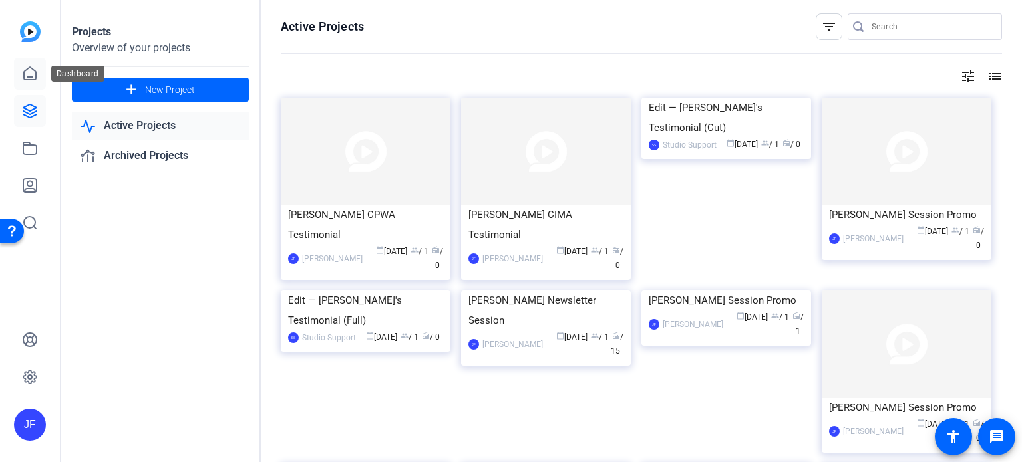
click at [29, 72] on icon at bounding box center [30, 74] width 16 height 16
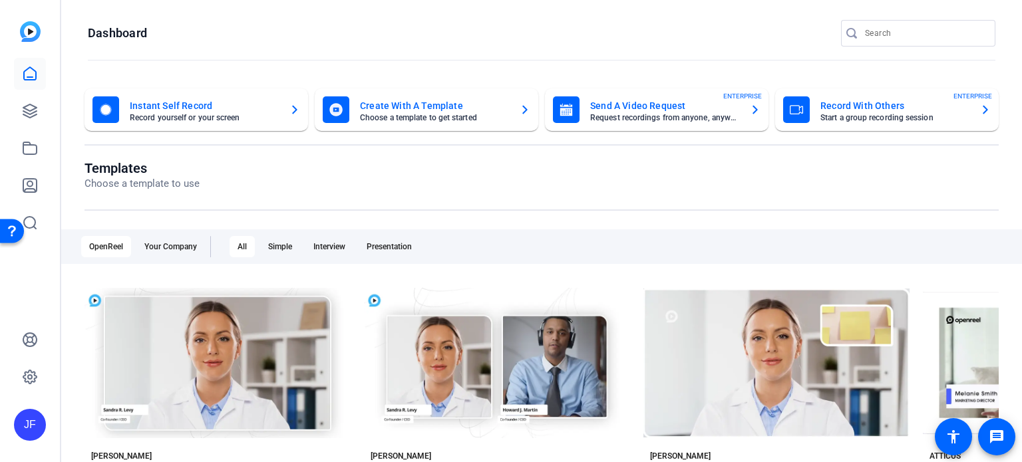
click at [654, 103] on mat-card-title "Send A Video Request" at bounding box center [664, 106] width 149 height 16
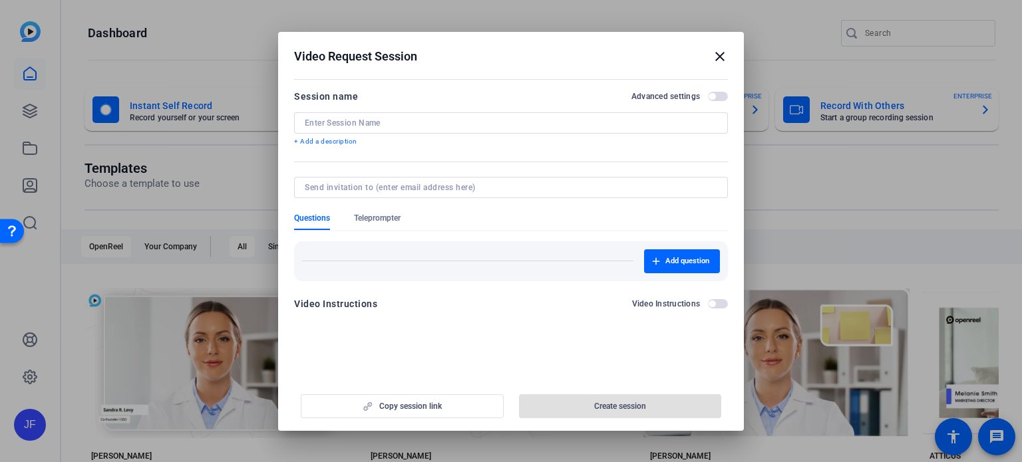
click at [434, 126] on input at bounding box center [511, 123] width 413 height 11
click at [378, 118] on input at bounding box center [511, 123] width 413 height 11
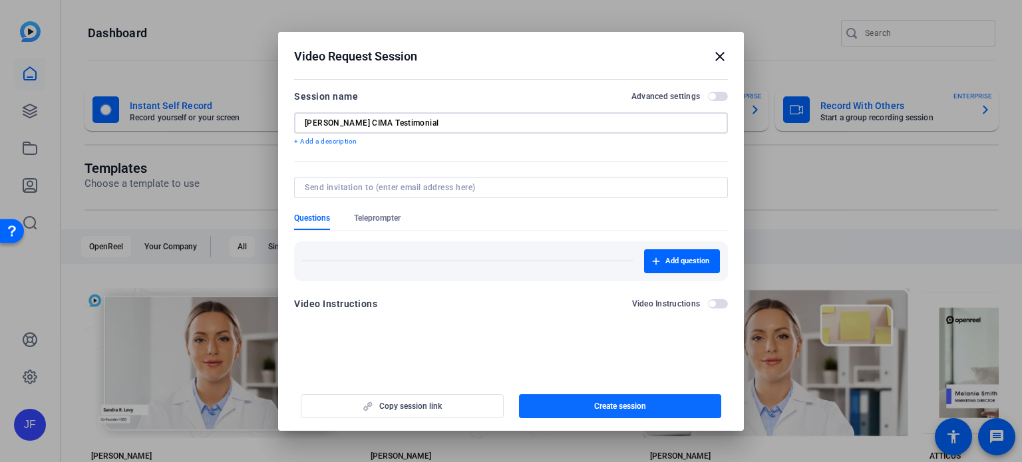
type input "David Ledbetter CIMA Testimonial"
click at [646, 399] on span "button" at bounding box center [620, 407] width 203 height 32
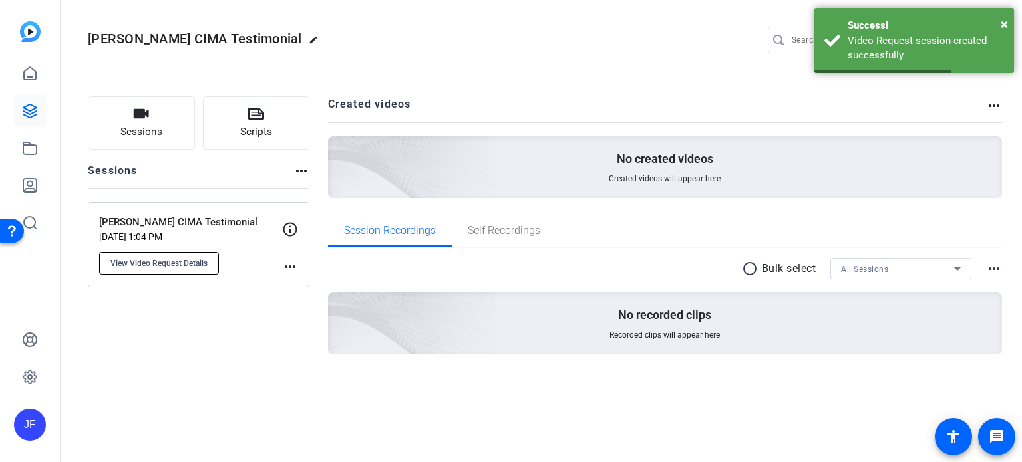
click at [174, 258] on span "View Video Request Details" at bounding box center [158, 263] width 97 height 11
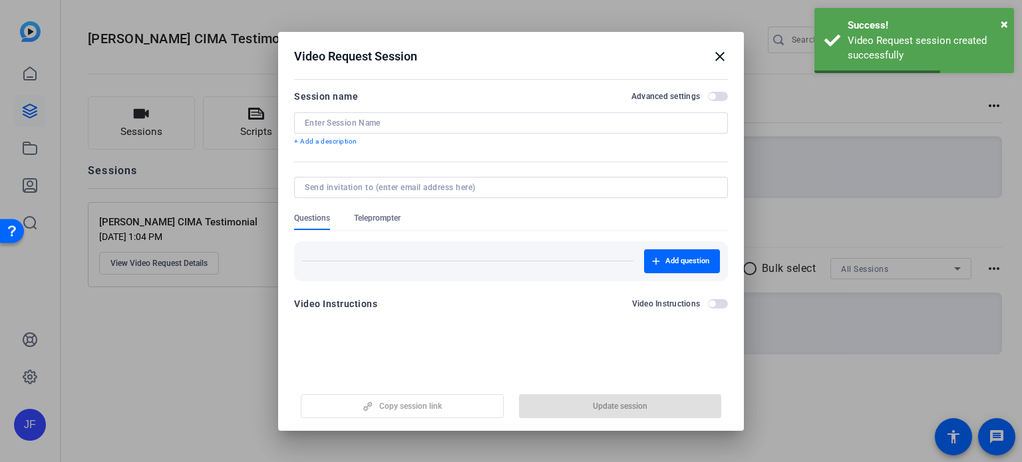
type input "David Ledbetter CIMA Testimonial"
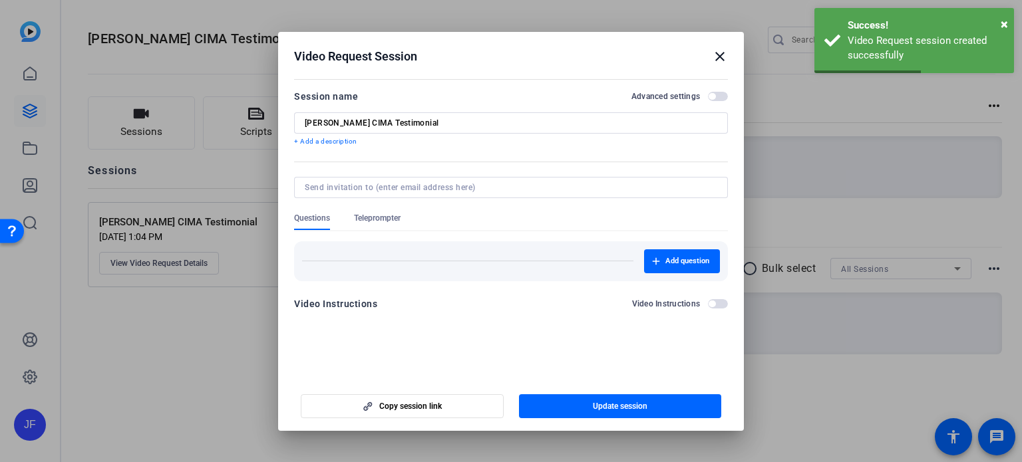
click at [375, 214] on span "Teleprompter" at bounding box center [377, 218] width 47 height 11
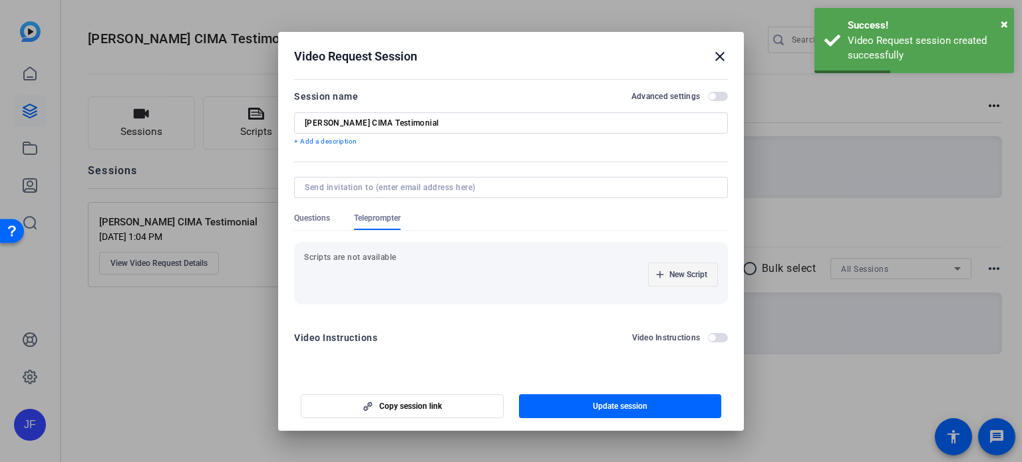
click at [687, 275] on span "New Script" at bounding box center [688, 274] width 38 height 11
click at [393, 275] on input at bounding box center [375, 274] width 120 height 11
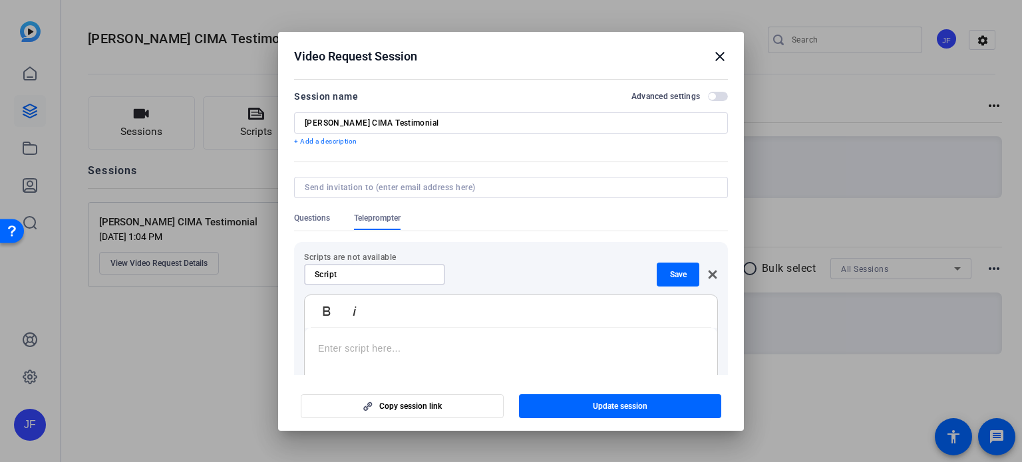
type input "Script"
click at [401, 348] on p at bounding box center [511, 348] width 386 height 15
click at [678, 271] on span "Save" at bounding box center [678, 274] width 17 height 11
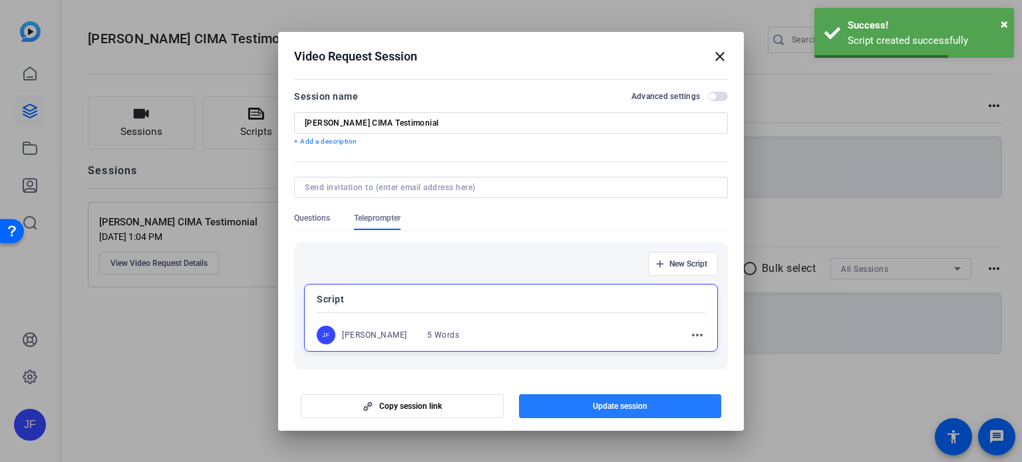
click at [620, 407] on span "Update session" at bounding box center [620, 406] width 55 height 11
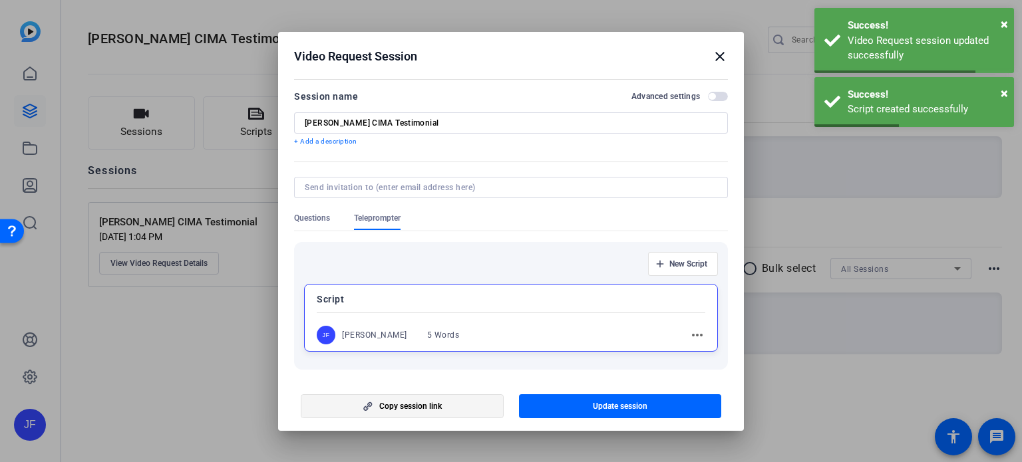
click at [423, 406] on span "Copy session link" at bounding box center [410, 406] width 63 height 11
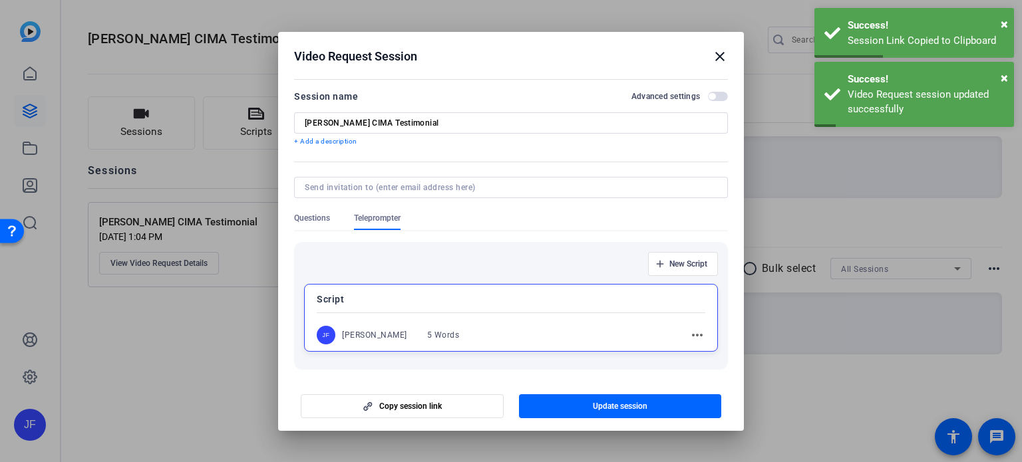
click at [721, 51] on mat-icon "close" at bounding box center [720, 57] width 16 height 16
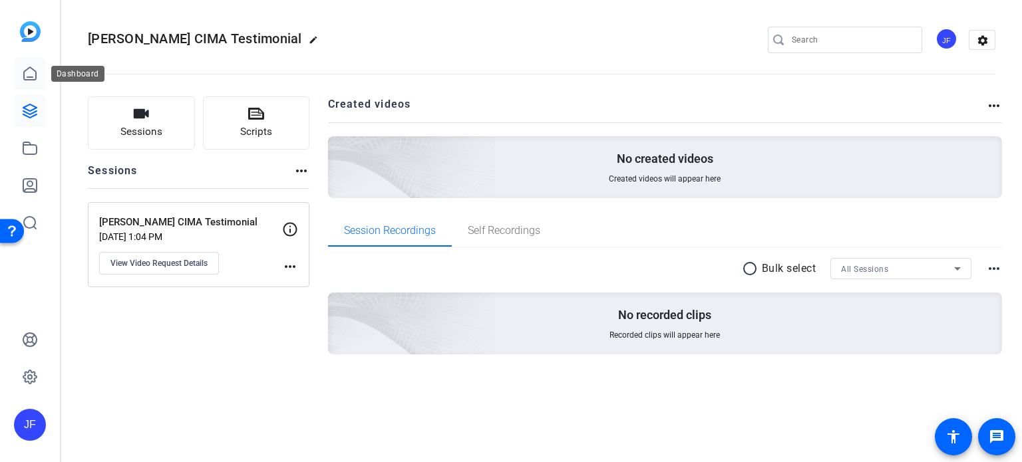
click at [29, 69] on icon at bounding box center [30, 74] width 16 height 16
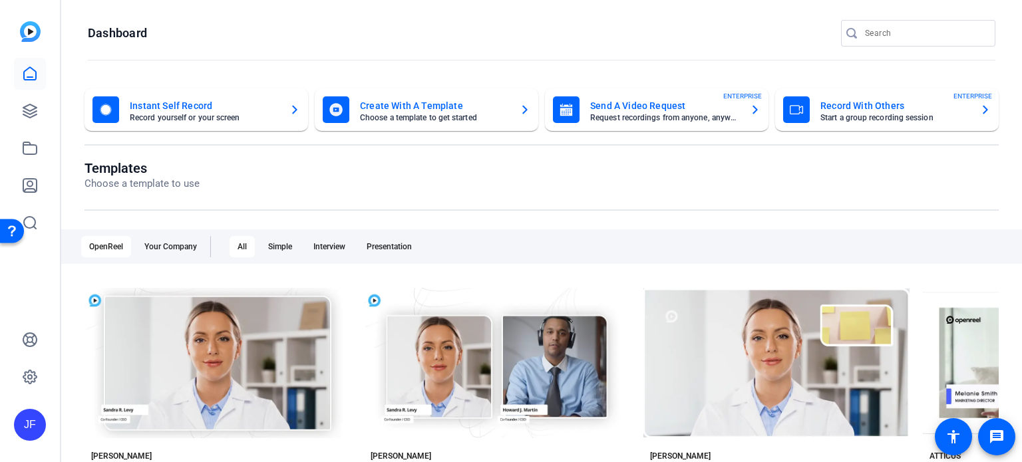
click at [633, 111] on mat-card-title "Send A Video Request" at bounding box center [664, 106] width 149 height 16
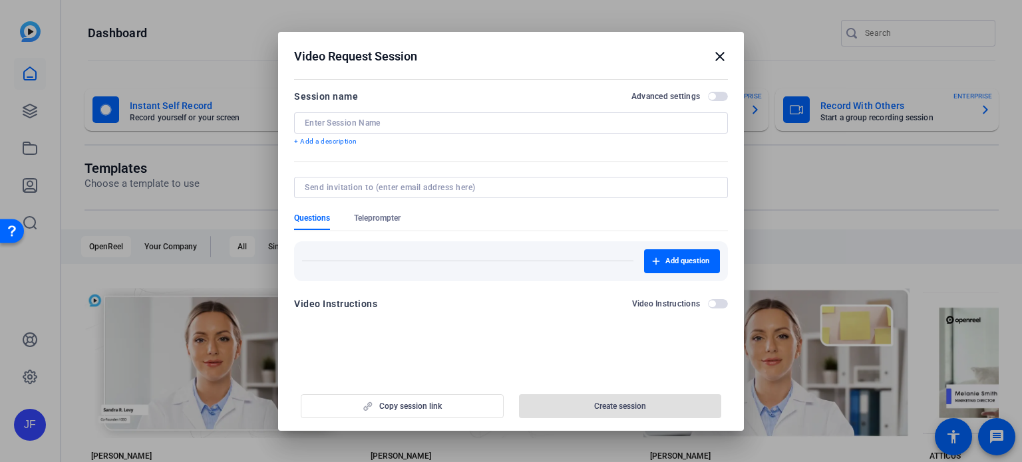
click at [431, 134] on div at bounding box center [511, 141] width 434 height 15
click at [433, 120] on input at bounding box center [511, 123] width 413 height 11
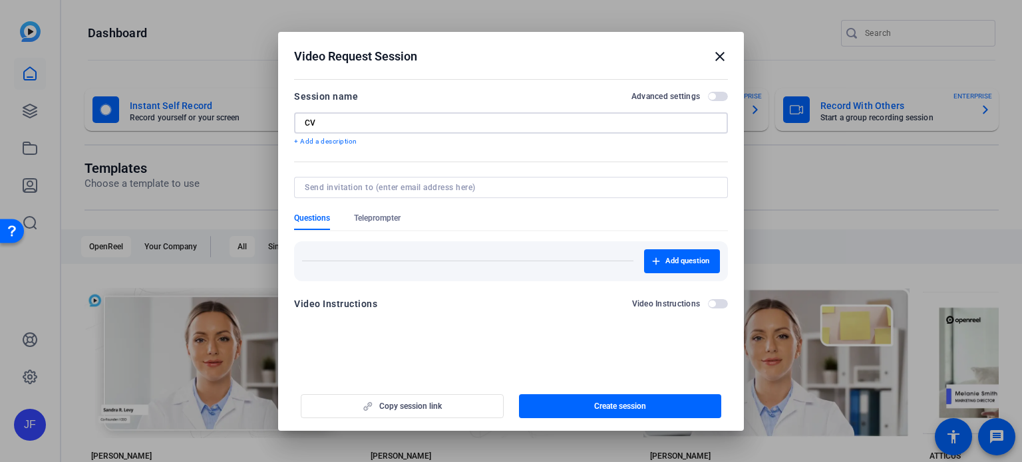
type input "C"
type input "Collin Campbell CPWA Testimonial"
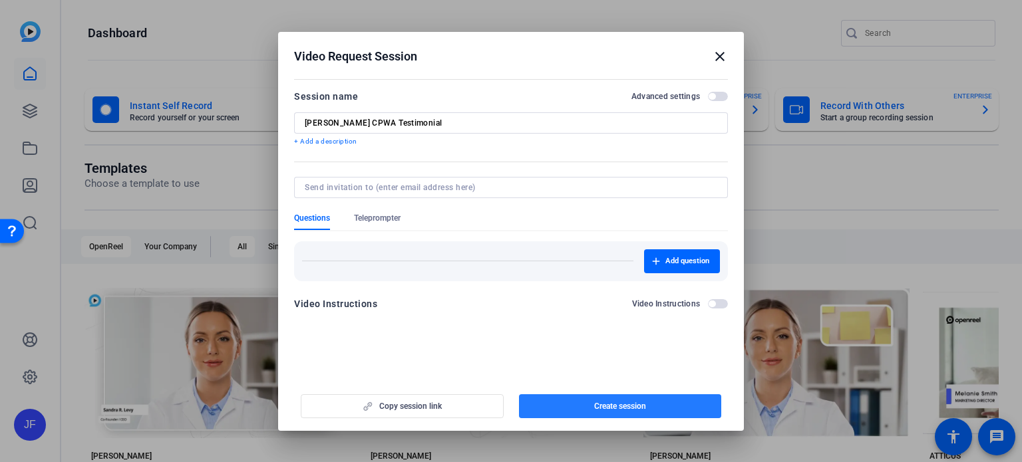
click at [629, 411] on span "Create session" at bounding box center [620, 406] width 52 height 11
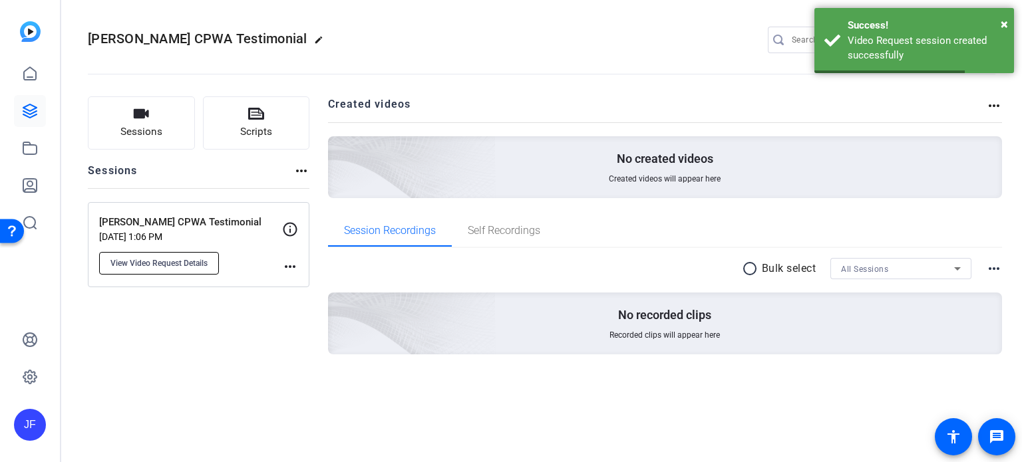
click at [176, 263] on span "View Video Request Details" at bounding box center [158, 263] width 97 height 11
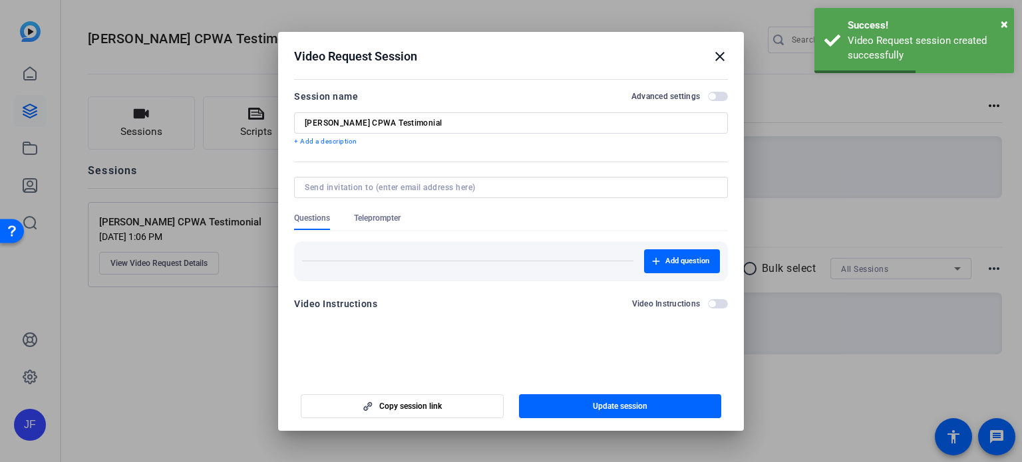
click at [381, 221] on span "Teleprompter" at bounding box center [377, 218] width 47 height 11
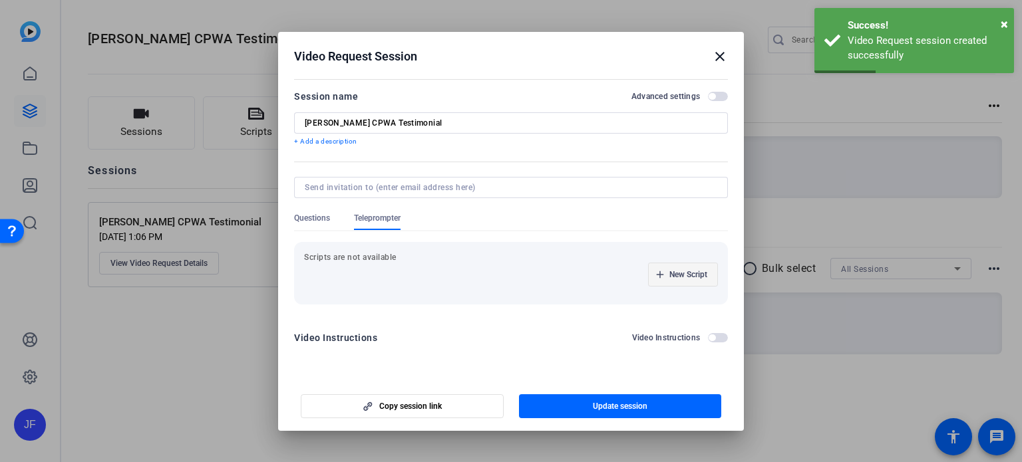
click at [698, 271] on span "New Script" at bounding box center [688, 274] width 38 height 11
click at [427, 273] on input at bounding box center [375, 274] width 120 height 11
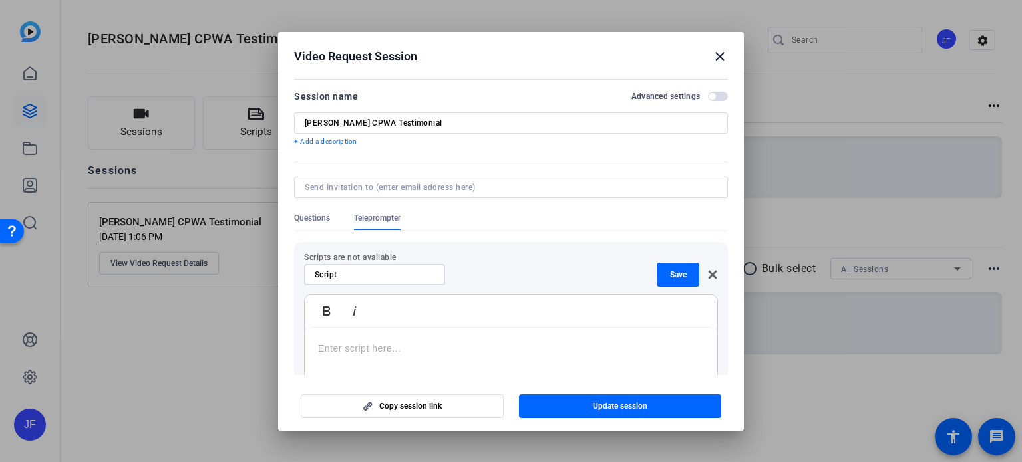
type input "Script"
click at [373, 350] on p at bounding box center [511, 348] width 386 height 15
click at [662, 267] on span "button" at bounding box center [678, 275] width 43 height 32
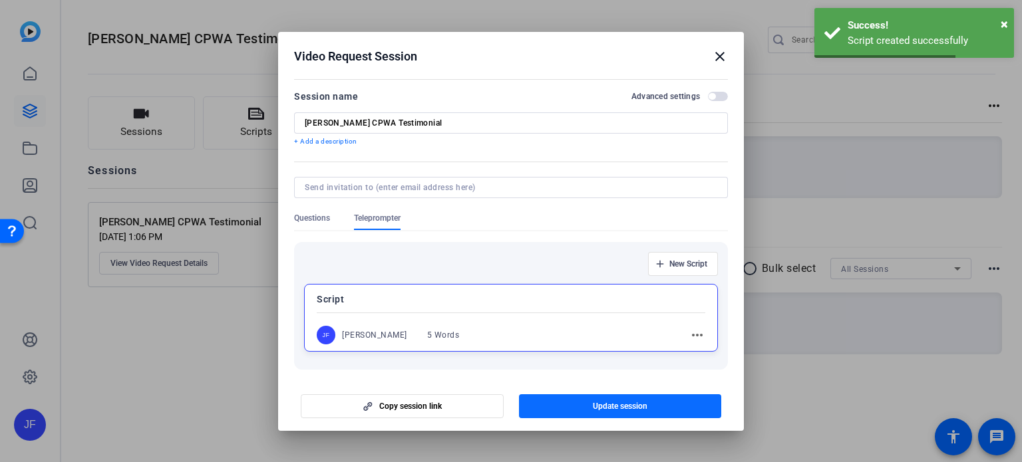
click at [633, 402] on span "Update session" at bounding box center [620, 406] width 55 height 11
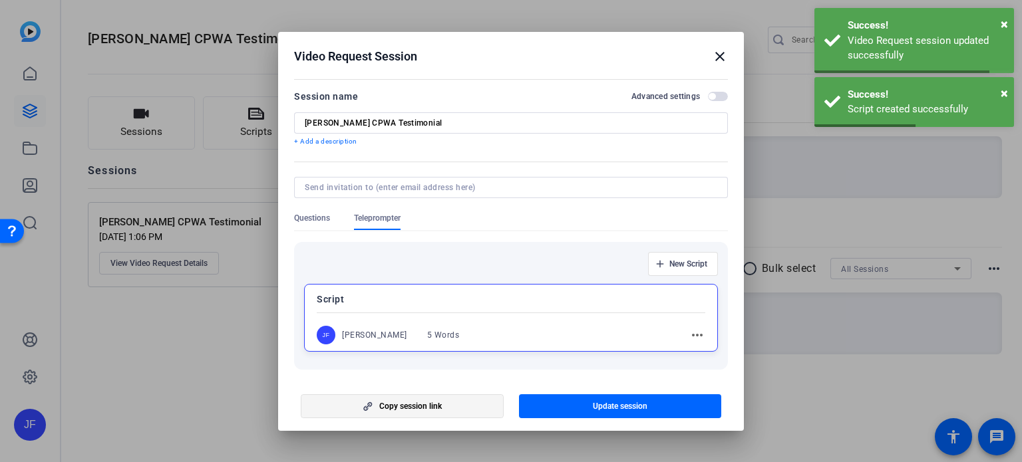
click at [442, 404] on span "Copy session link" at bounding box center [410, 406] width 63 height 11
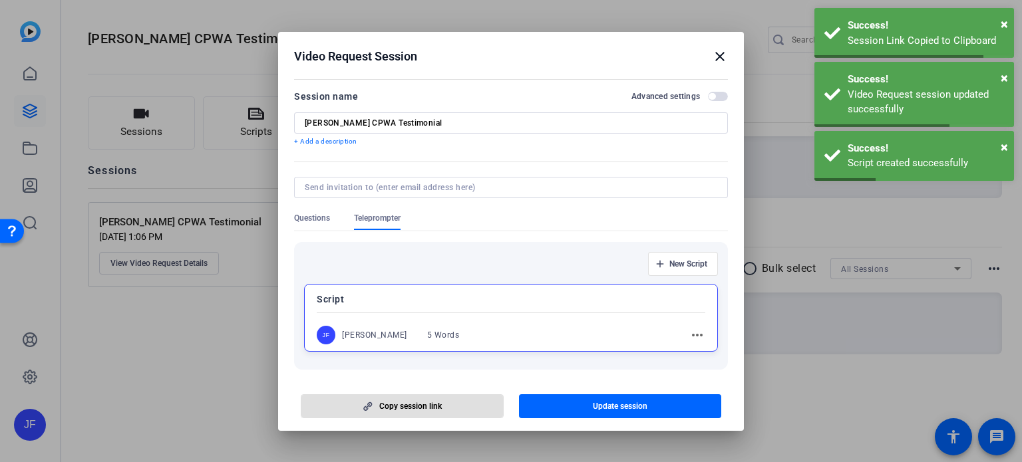
click at [723, 63] on mat-icon "close" at bounding box center [720, 57] width 16 height 16
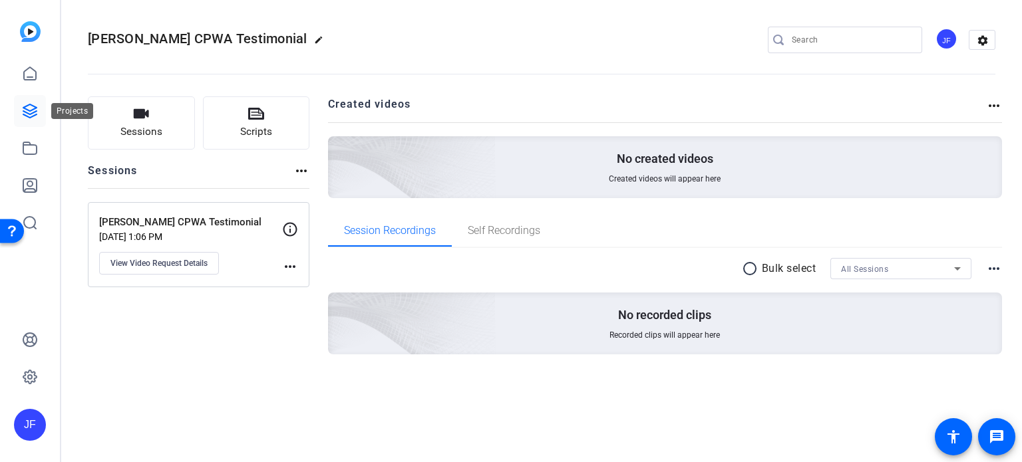
click at [29, 108] on icon at bounding box center [30, 111] width 16 height 16
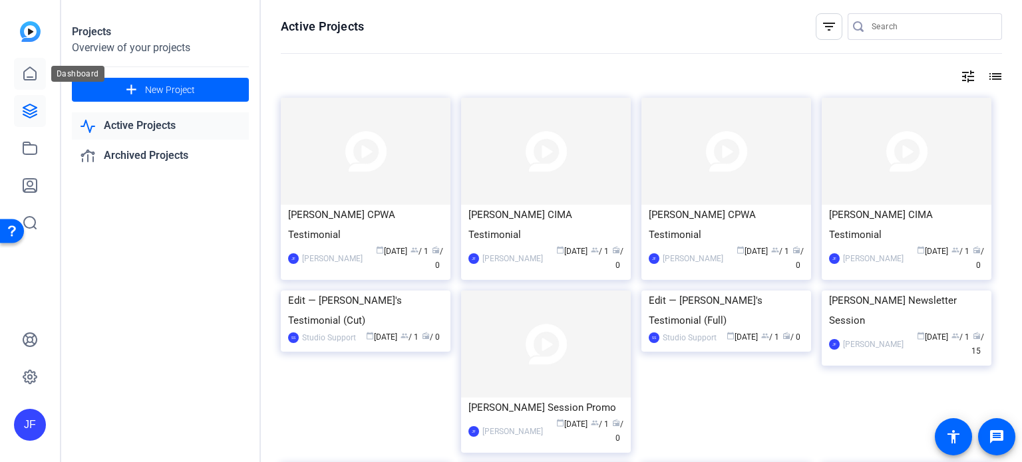
click at [29, 71] on icon at bounding box center [30, 74] width 16 height 16
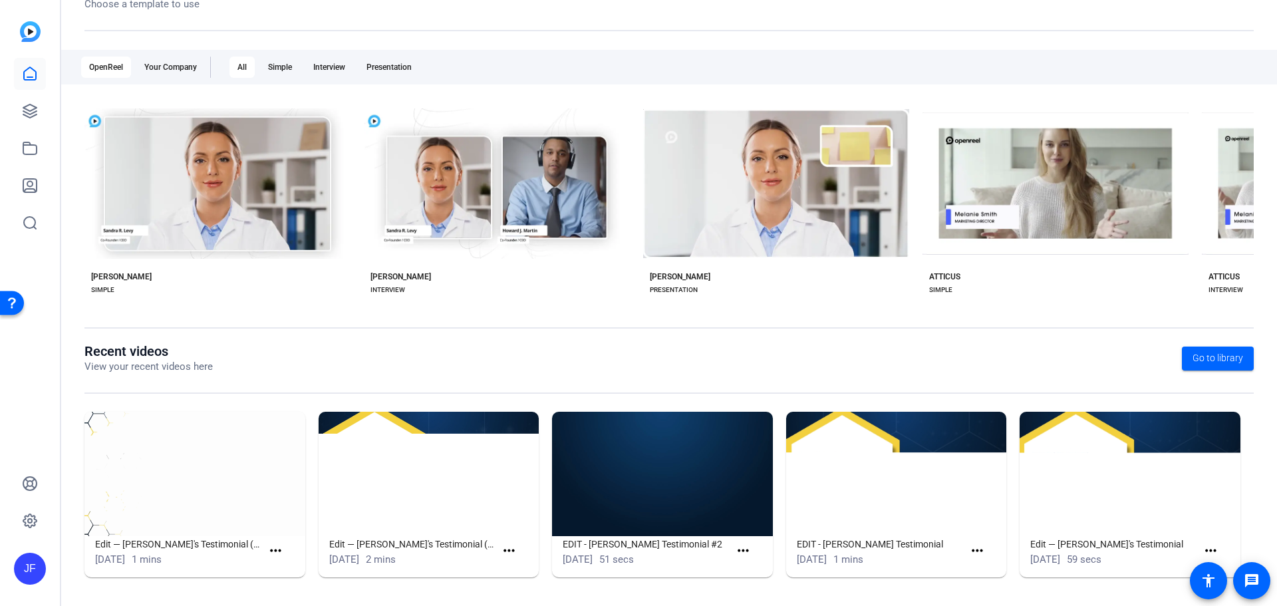
scroll to position [180, 0]
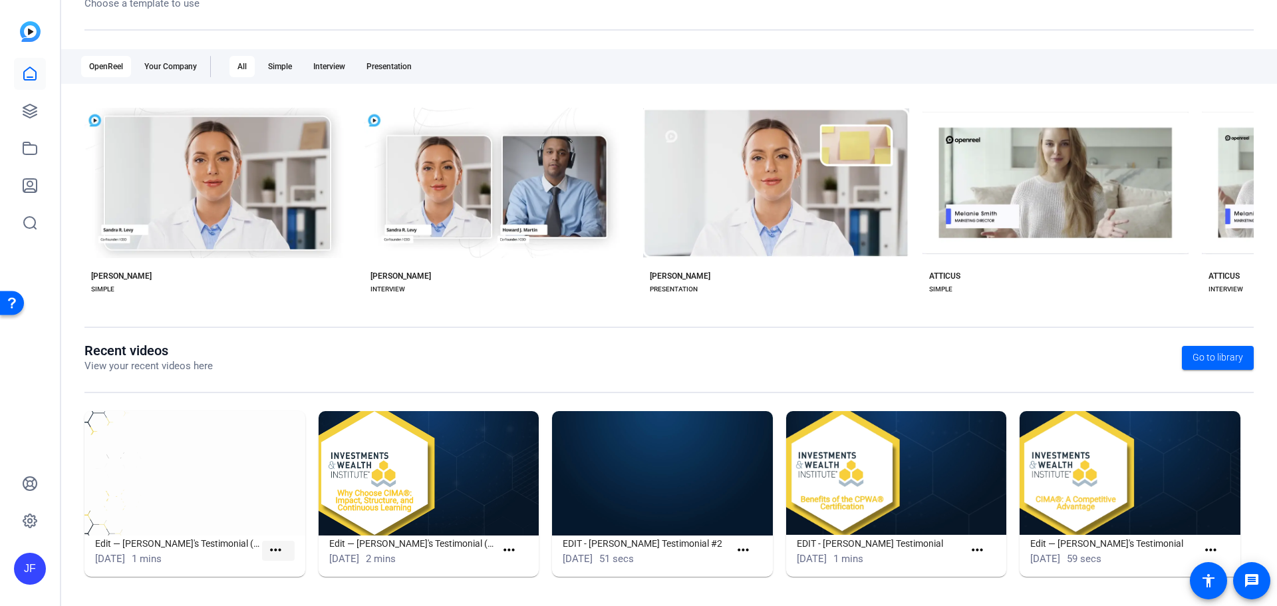
click at [273, 462] on mat-icon "more_horiz" at bounding box center [275, 550] width 17 height 17
click at [198, 462] on div at bounding box center [638, 303] width 1277 height 606
click at [279, 462] on mat-icon "more_horiz" at bounding box center [275, 550] width 17 height 17
click at [231, 462] on div at bounding box center [638, 303] width 1277 height 606
click at [138, 462] on img at bounding box center [194, 473] width 221 height 124
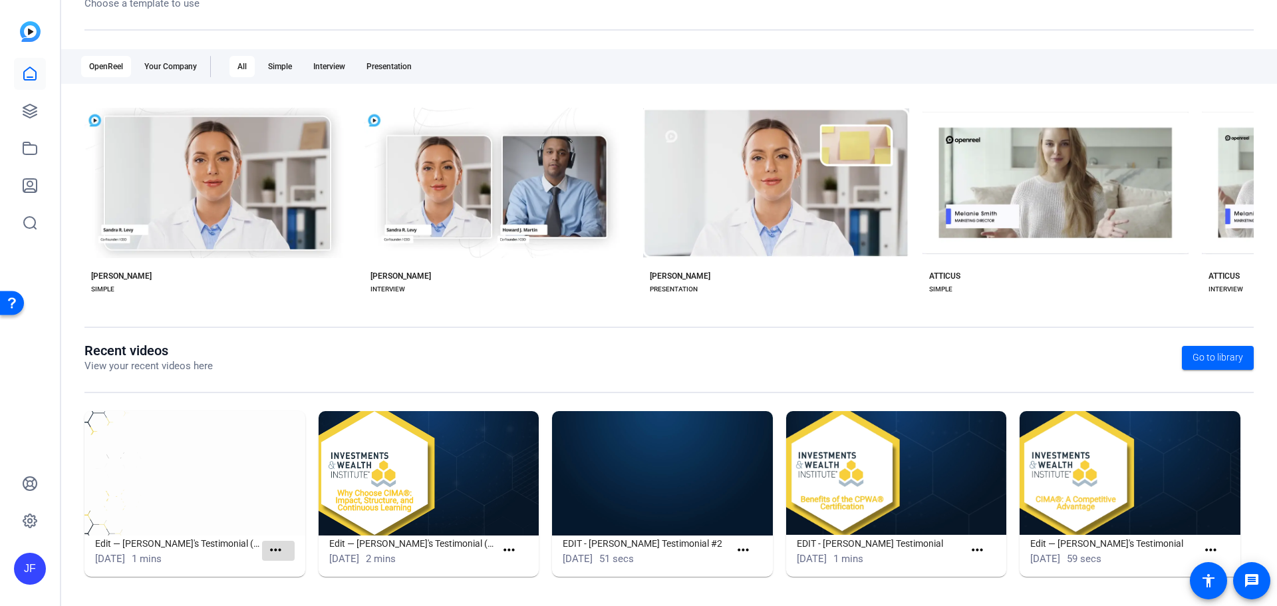
click at [271, 462] on mat-icon "more_horiz" at bounding box center [275, 550] width 17 height 17
click at [281, 462] on div "View" at bounding box center [303, 569] width 75 height 23
click at [282, 462] on mat-icon "more_horiz" at bounding box center [275, 550] width 17 height 17
click at [291, 462] on span "View" at bounding box center [303, 570] width 53 height 16
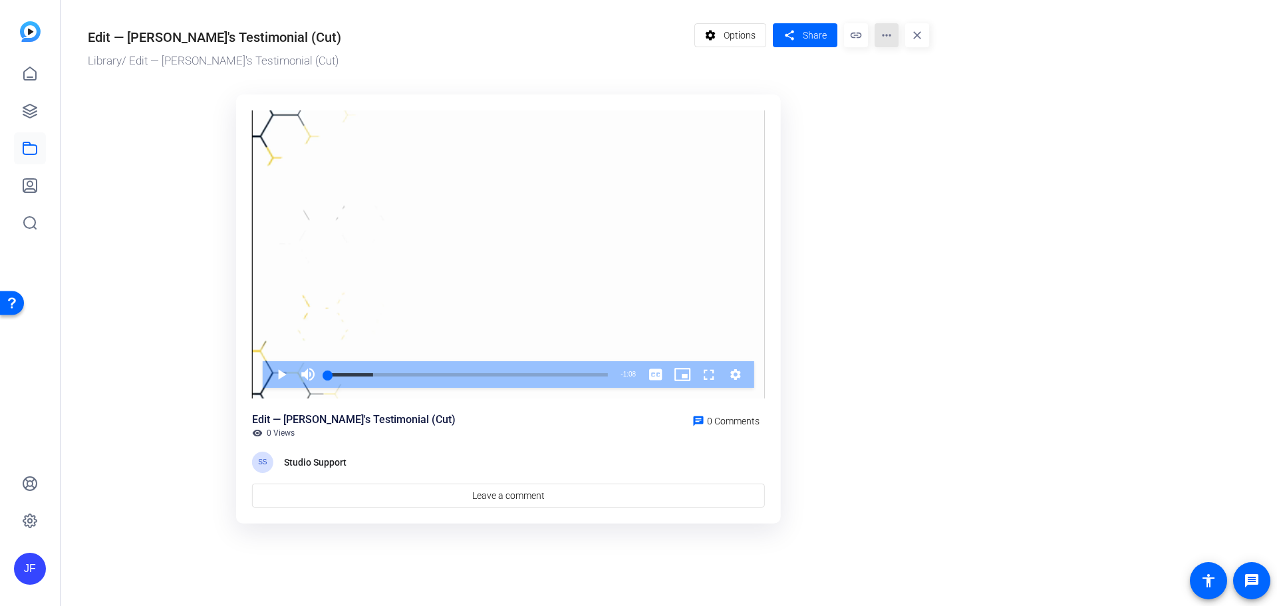
click at [892, 37] on mat-icon "more_horiz" at bounding box center [887, 35] width 24 height 24
click at [926, 91] on span "Download" at bounding box center [912, 92] width 53 height 16
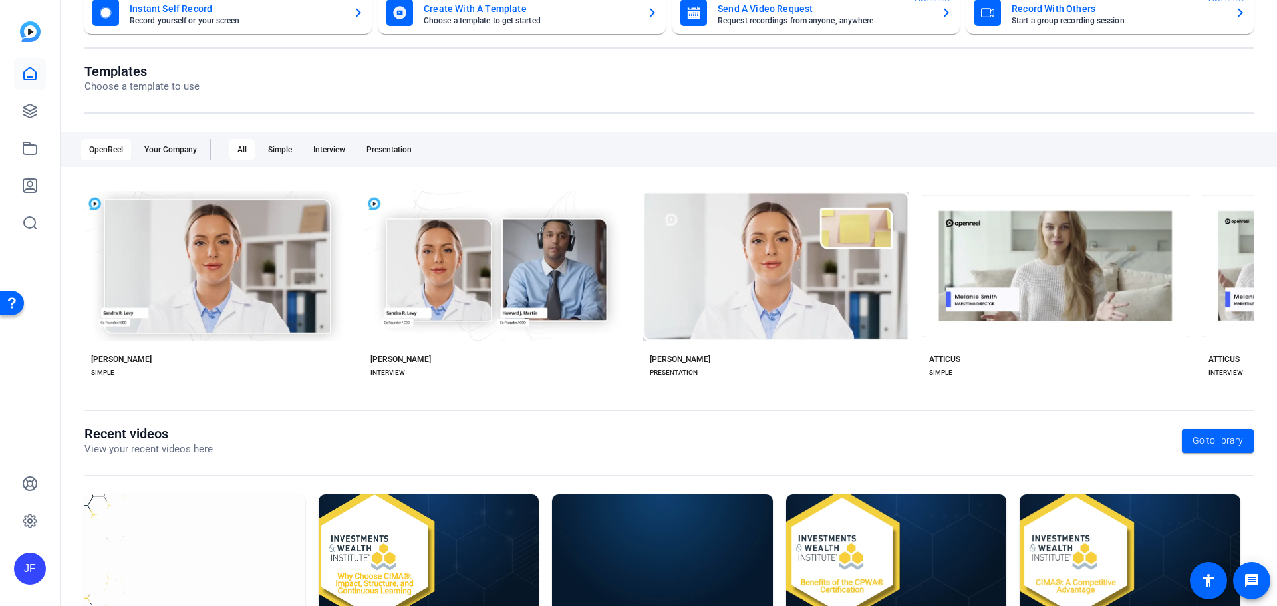
scroll to position [180, 0]
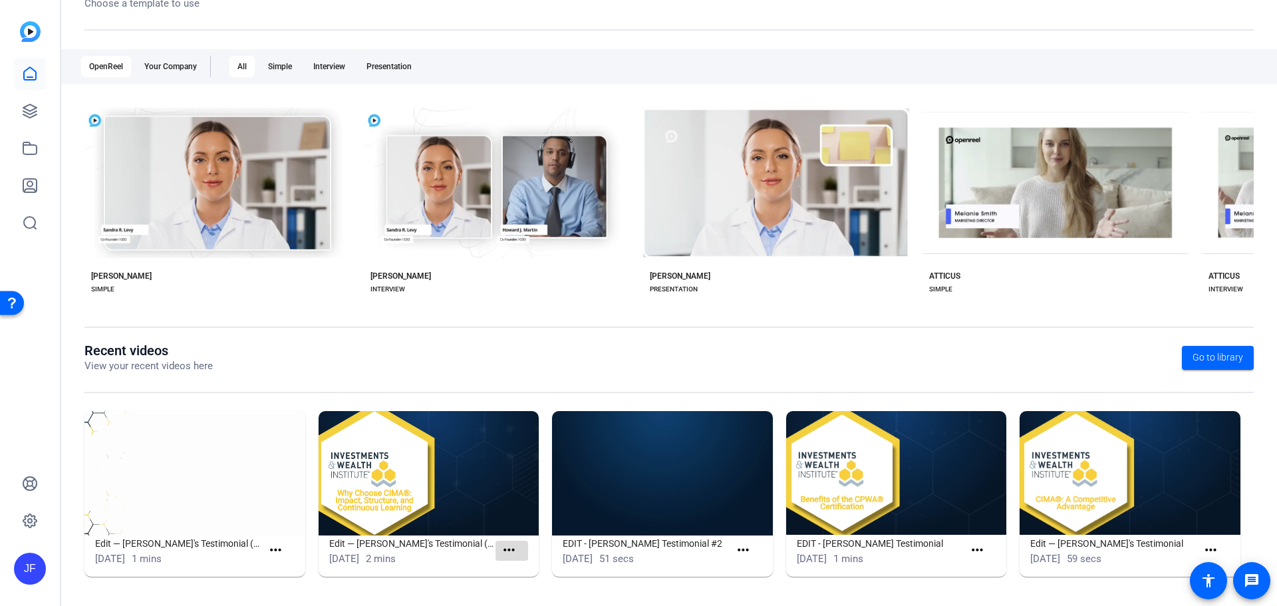
click at [510, 462] on mat-icon "more_horiz" at bounding box center [509, 550] width 17 height 17
click at [523, 462] on span "View" at bounding box center [535, 570] width 53 height 16
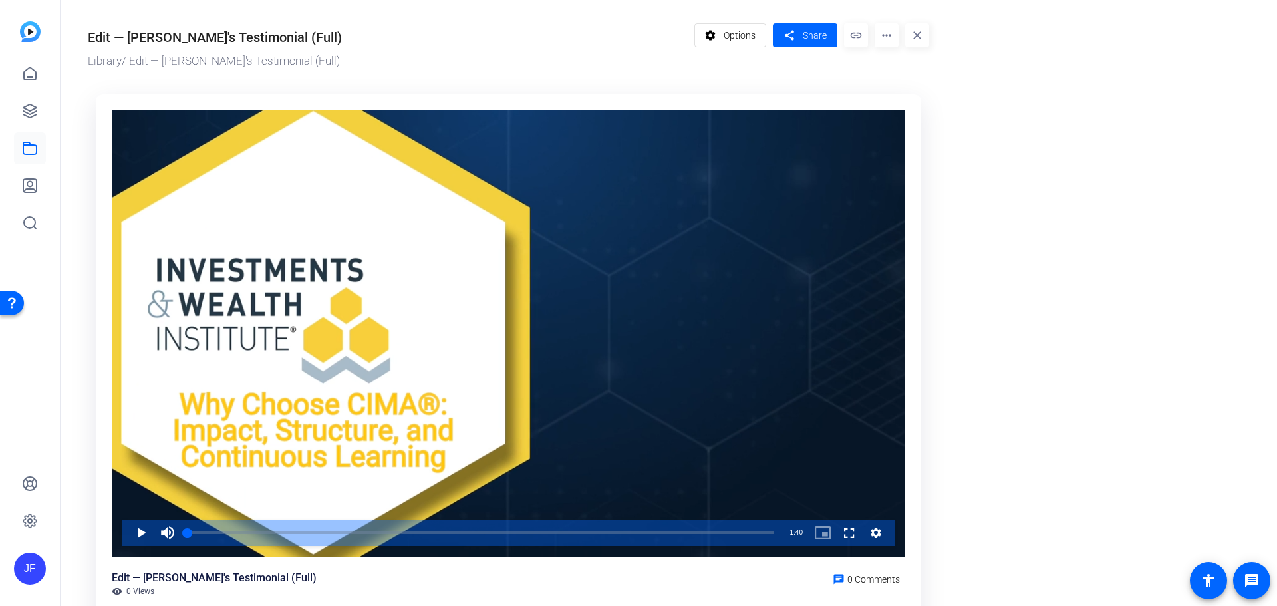
click at [893, 36] on mat-icon "more_horiz" at bounding box center [887, 35] width 24 height 24
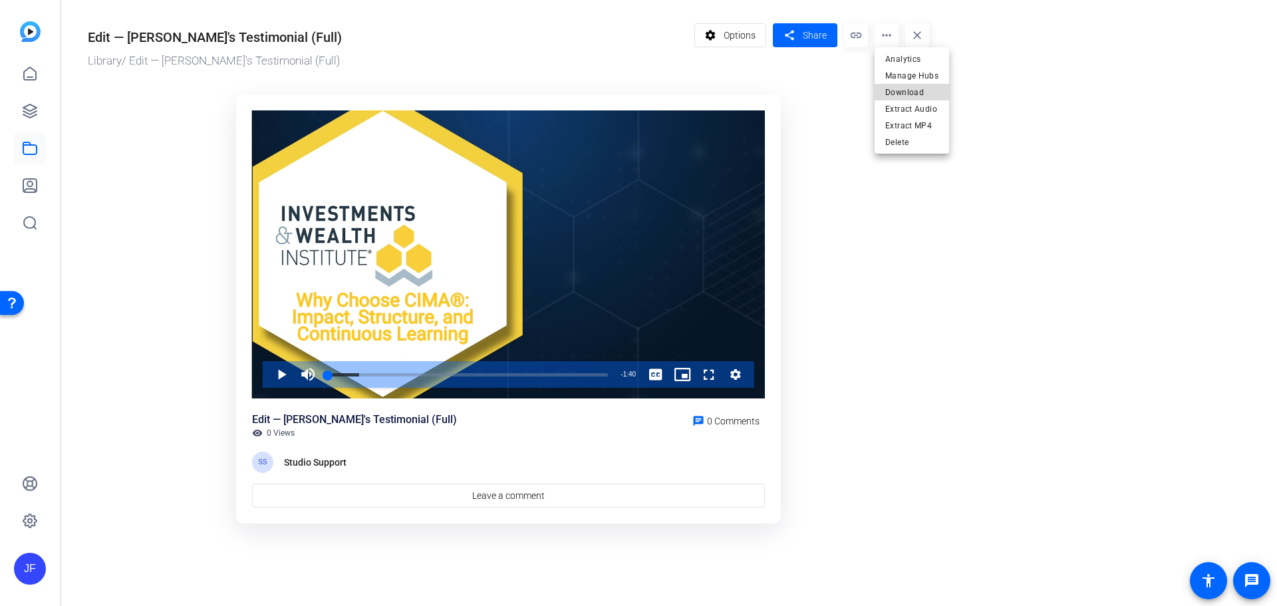
click at [925, 92] on span "Download" at bounding box center [912, 92] width 53 height 16
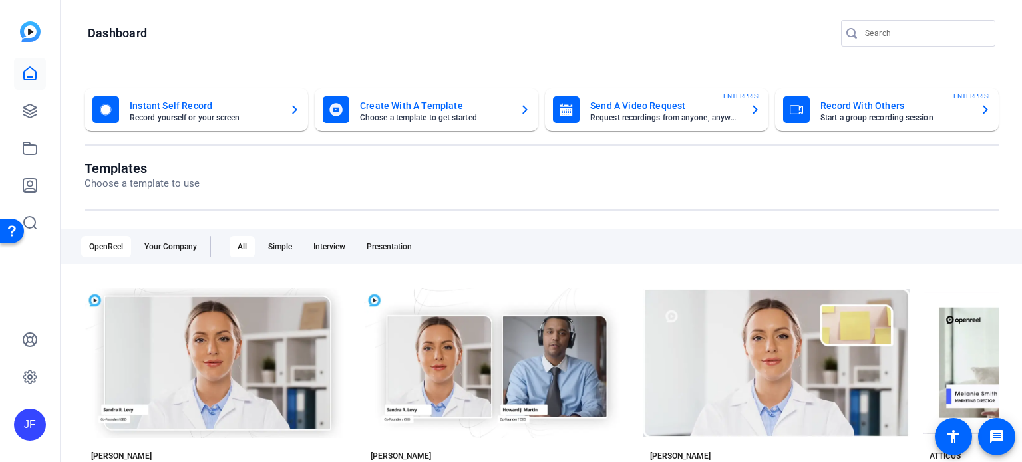
click at [665, 108] on mat-card-title "Send A Video Request" at bounding box center [664, 106] width 149 height 16
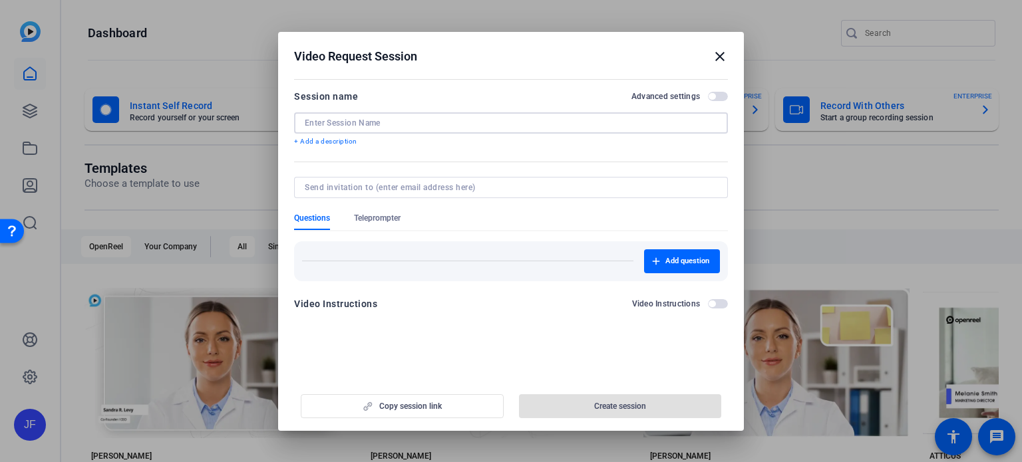
click at [372, 126] on input at bounding box center [511, 123] width 413 height 11
click at [372, 124] on input at bounding box center [511, 123] width 413 height 11
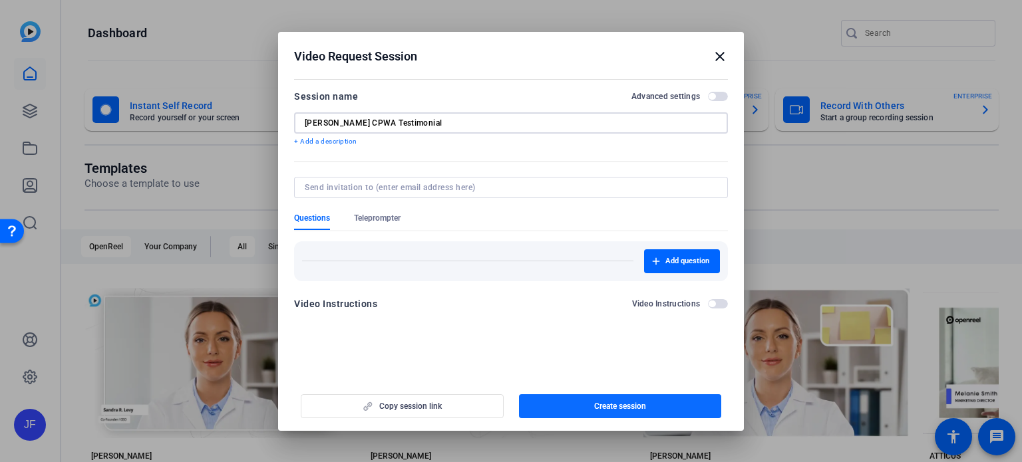
type input "Christopher Castillo CPWA Testimonial"
click at [627, 407] on span "Create session" at bounding box center [620, 406] width 52 height 11
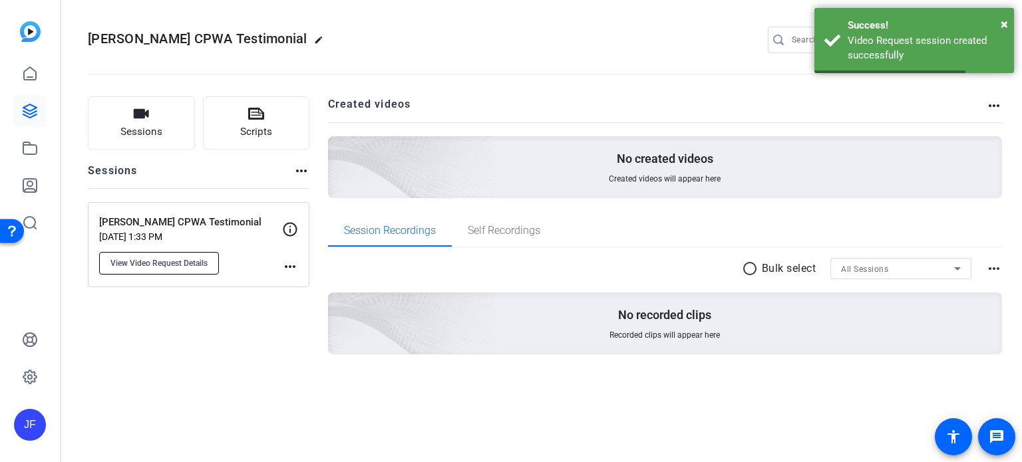
click at [176, 263] on span "View Video Request Details" at bounding box center [158, 263] width 97 height 11
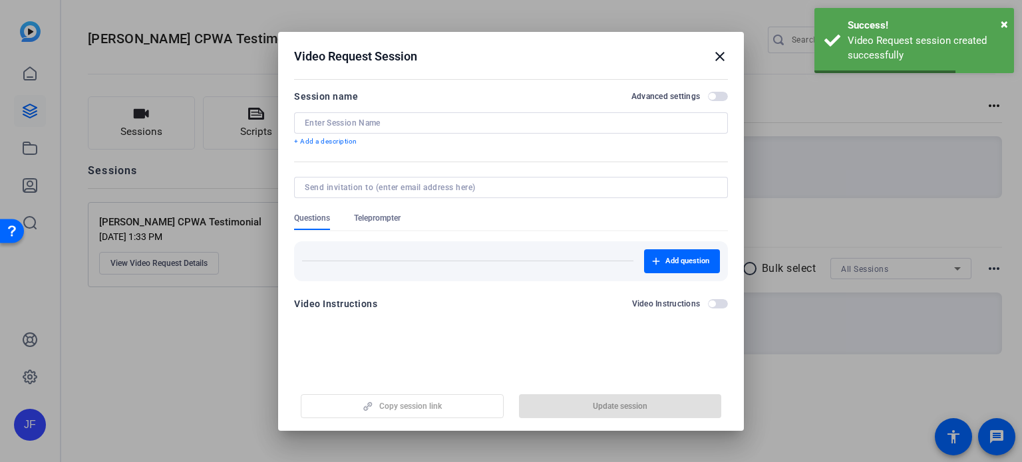
type input "Christopher Castillo CPWA Testimonial"
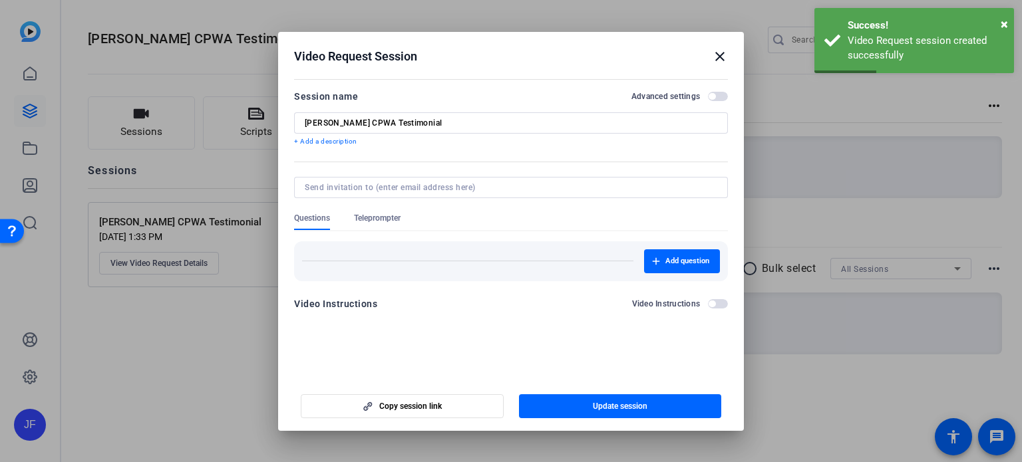
click at [387, 215] on span "Teleprompter" at bounding box center [377, 218] width 47 height 11
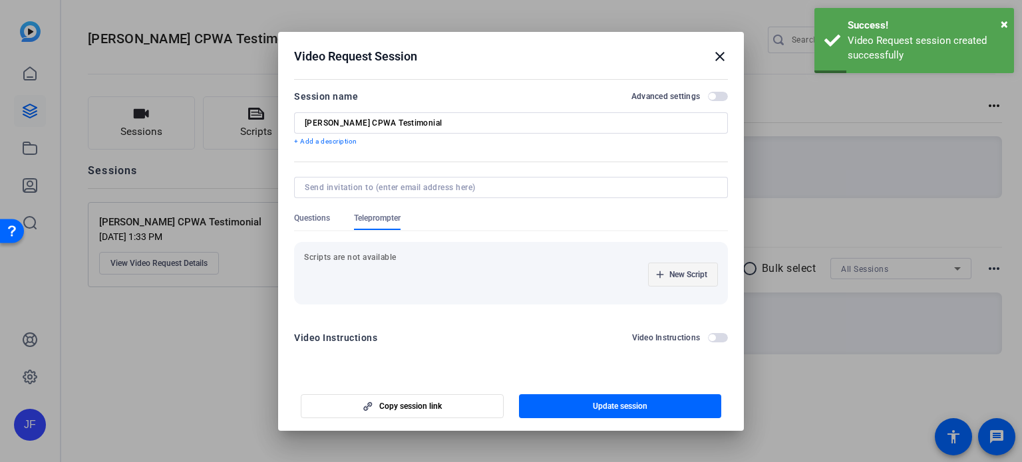
click at [671, 271] on span "New Script" at bounding box center [688, 274] width 38 height 11
click at [428, 269] on input at bounding box center [375, 274] width 120 height 11
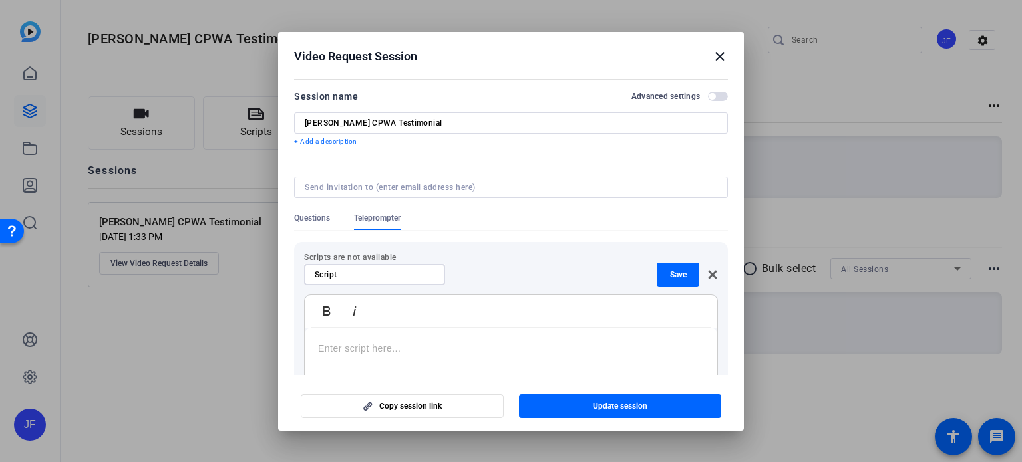
type input "Script"
click at [428, 341] on p at bounding box center [511, 348] width 386 height 15
click at [677, 273] on span "Save" at bounding box center [678, 274] width 17 height 11
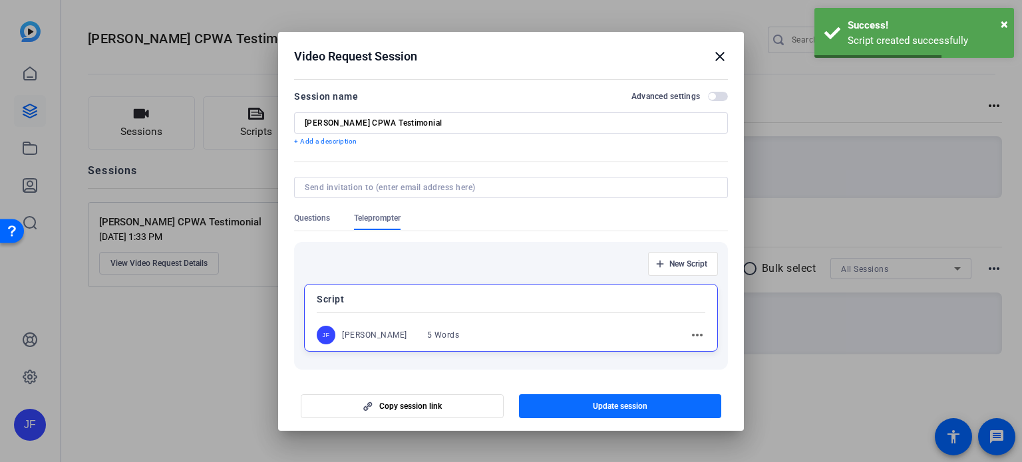
click at [631, 409] on span "Update session" at bounding box center [620, 406] width 55 height 11
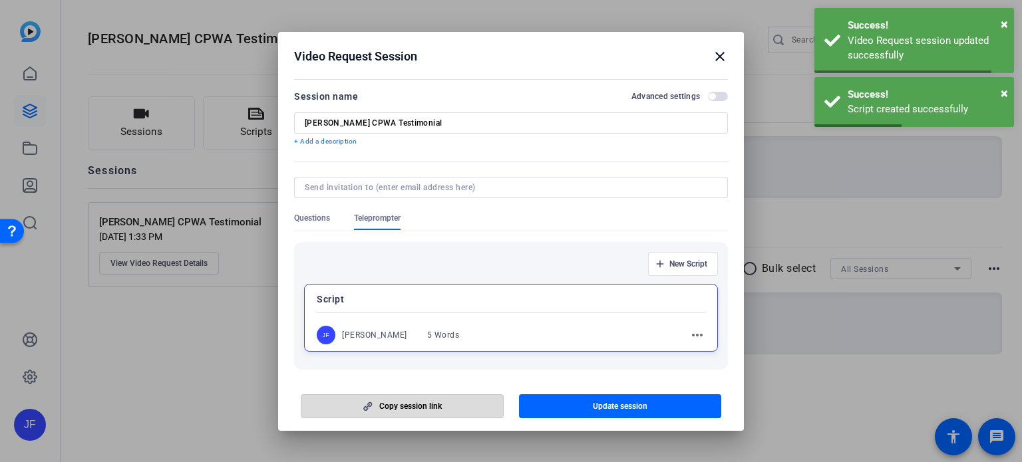
click at [447, 407] on span "button" at bounding box center [402, 407] width 202 height 32
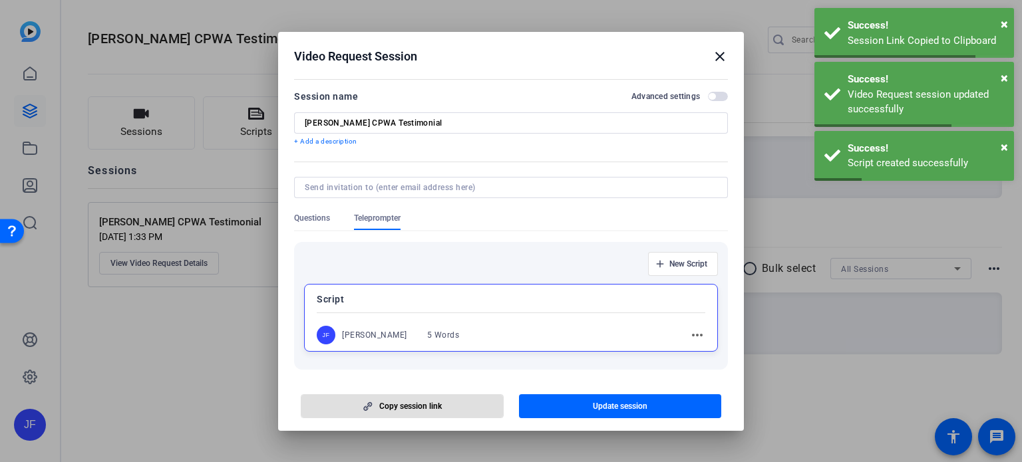
click at [721, 58] on mat-icon "close" at bounding box center [720, 57] width 16 height 16
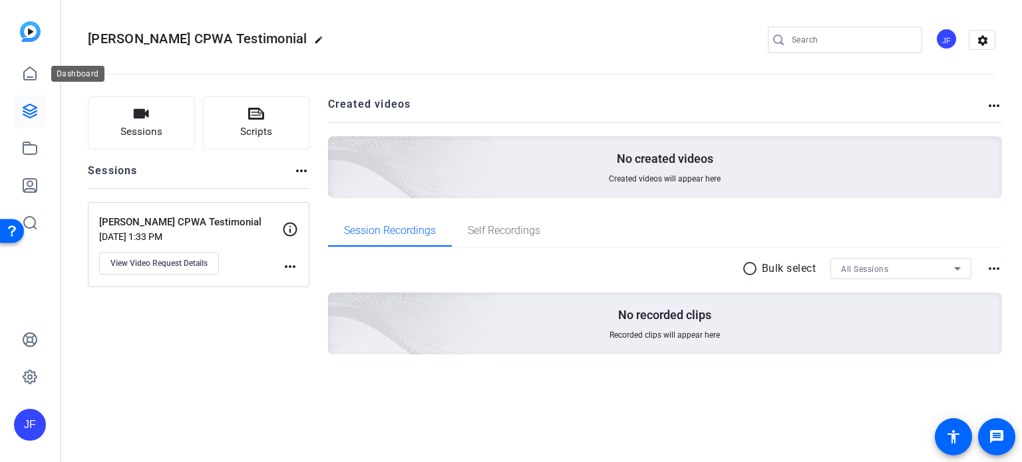
drag, startPoint x: 33, startPoint y: 69, endPoint x: 72, endPoint y: 69, distance: 38.6
click at [33, 69] on icon at bounding box center [30, 74] width 16 height 16
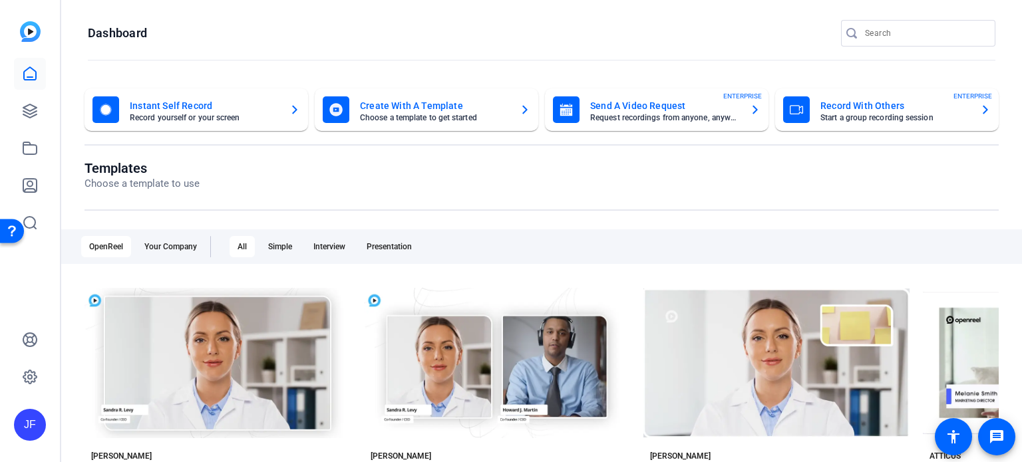
click at [637, 108] on mat-card-title "Send A Video Request" at bounding box center [664, 106] width 149 height 16
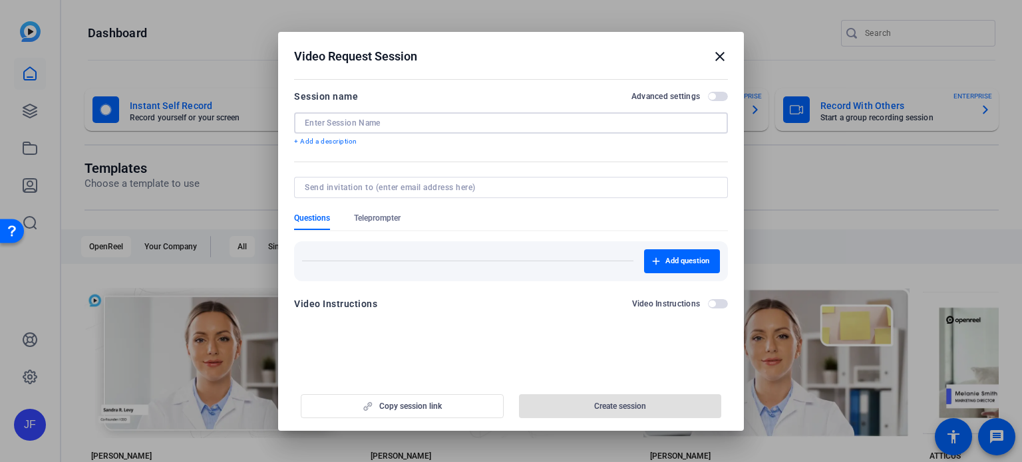
click at [377, 127] on input at bounding box center [511, 123] width 413 height 11
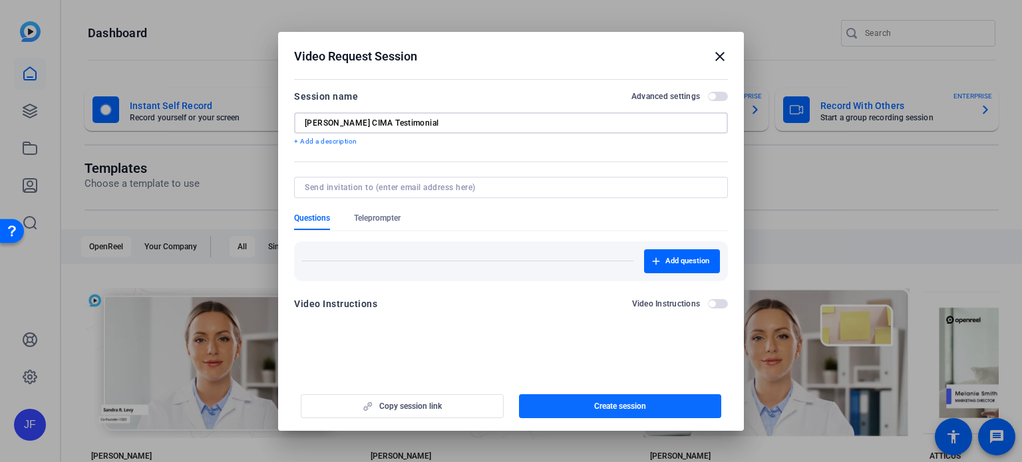
type input "[PERSON_NAME] CIMA Testimonial"
click at [622, 407] on span "Create session" at bounding box center [620, 406] width 52 height 11
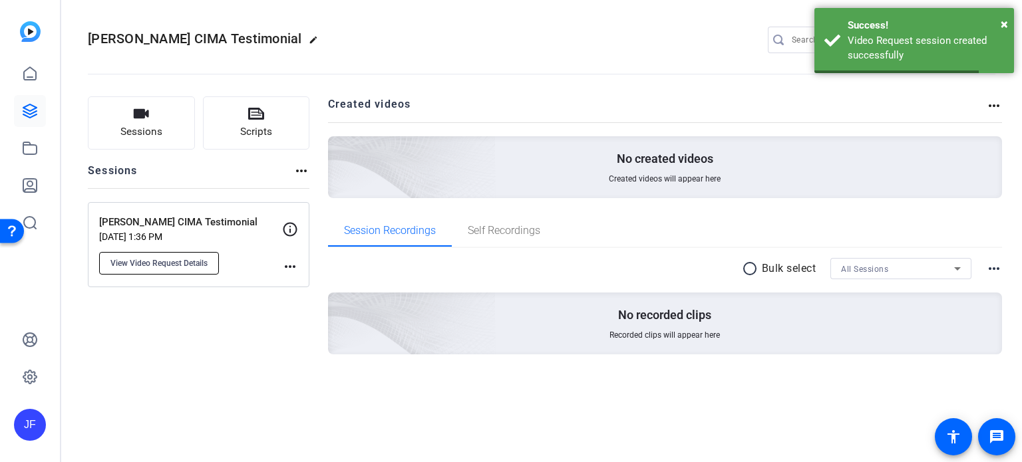
click at [172, 262] on span "View Video Request Details" at bounding box center [158, 263] width 97 height 11
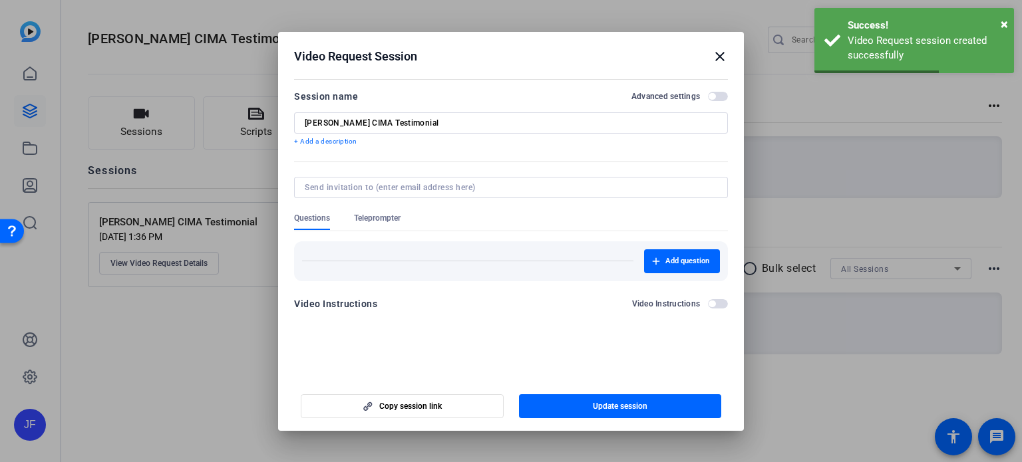
click at [378, 218] on span "Teleprompter" at bounding box center [377, 218] width 47 height 11
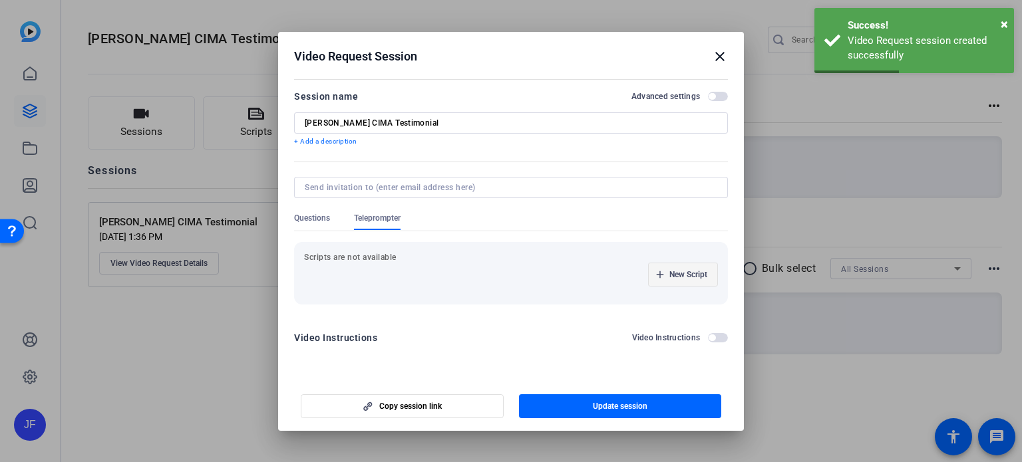
drag, startPoint x: 695, startPoint y: 272, endPoint x: 446, endPoint y: 279, distance: 248.3
click at [695, 272] on span "New Script" at bounding box center [688, 274] width 38 height 11
click at [373, 277] on input at bounding box center [375, 274] width 120 height 11
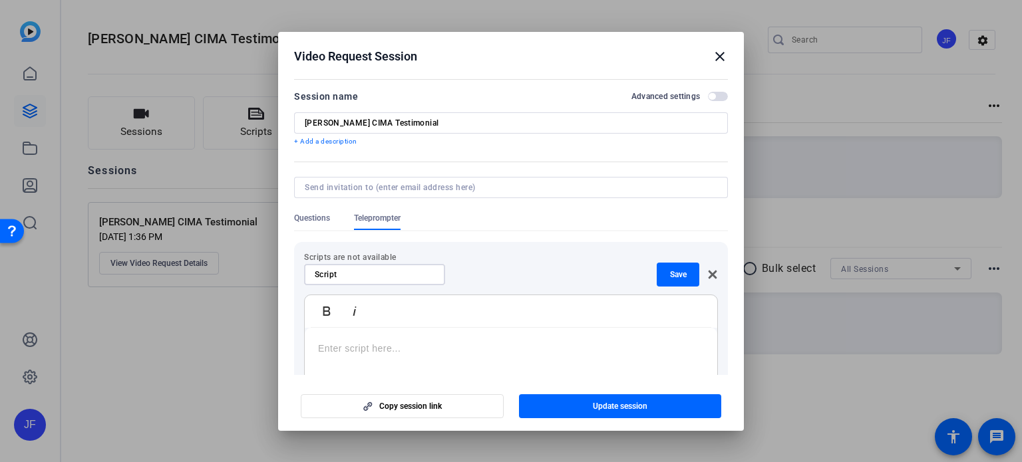
type input "Script"
click at [378, 351] on p at bounding box center [511, 348] width 386 height 15
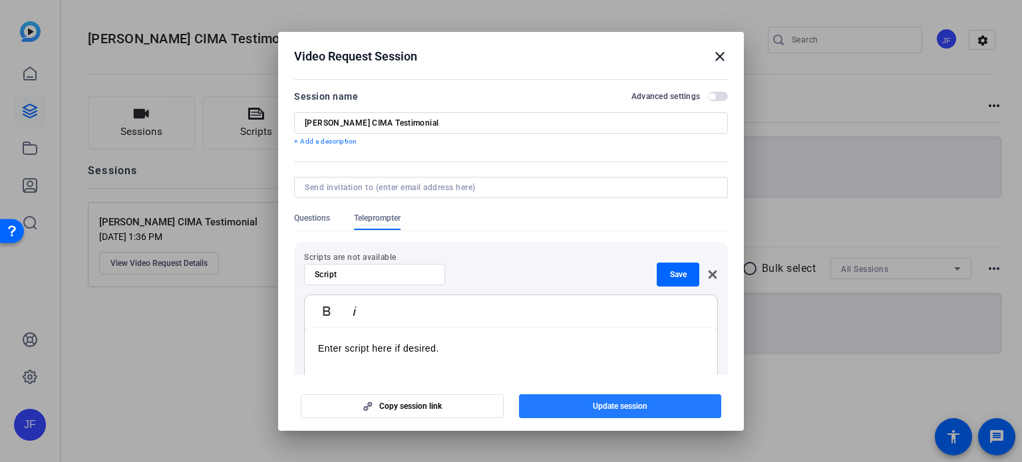
click at [637, 400] on span "button" at bounding box center [620, 407] width 203 height 32
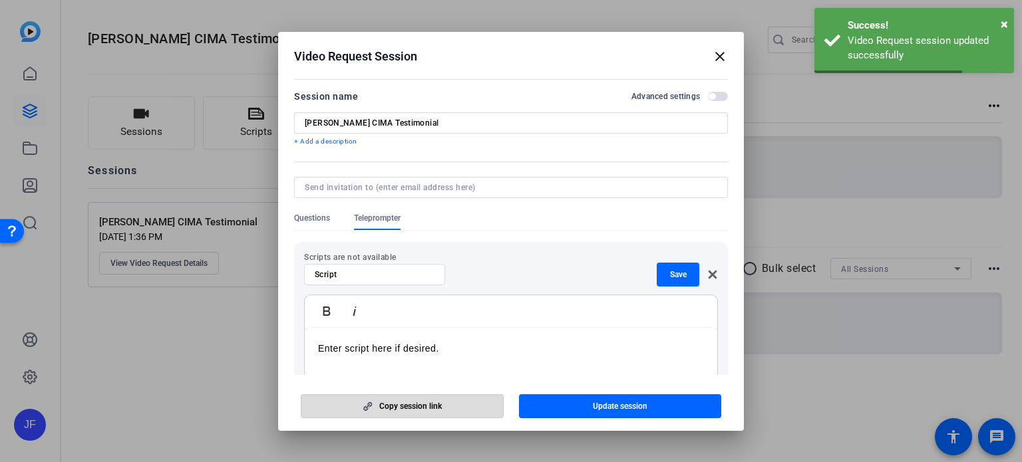
click at [397, 409] on span "Copy session link" at bounding box center [410, 406] width 63 height 11
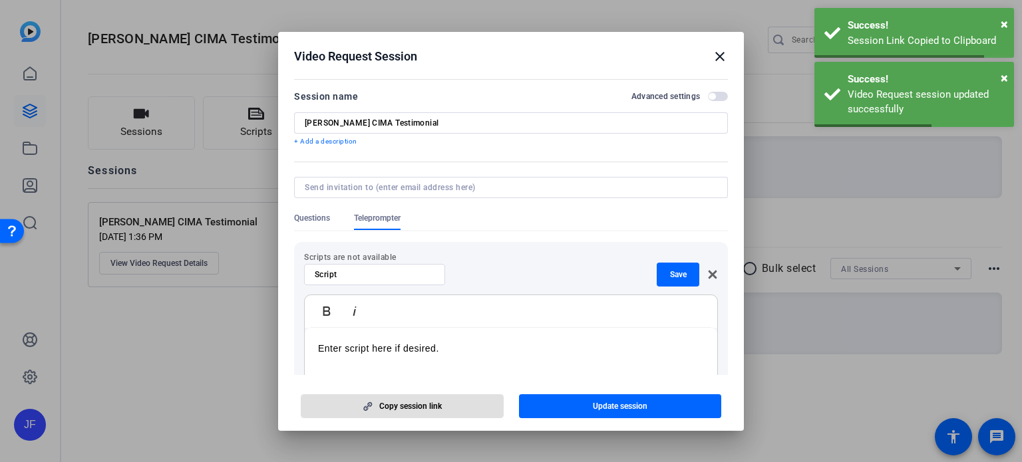
click at [721, 57] on mat-icon "close" at bounding box center [720, 57] width 16 height 16
